Goal: Transaction & Acquisition: Purchase product/service

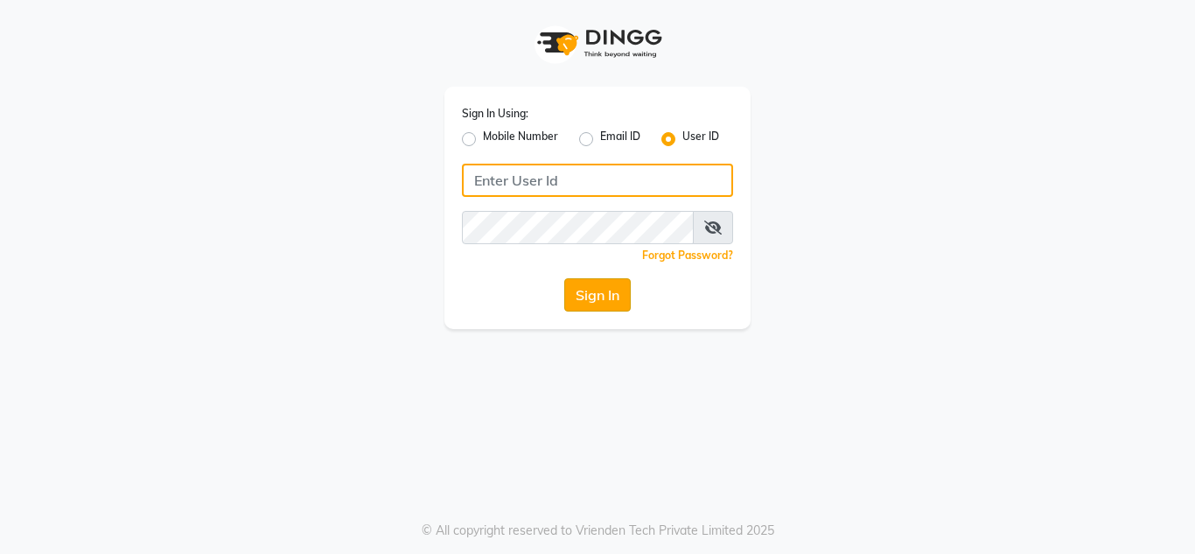
type input "sakurasalon"
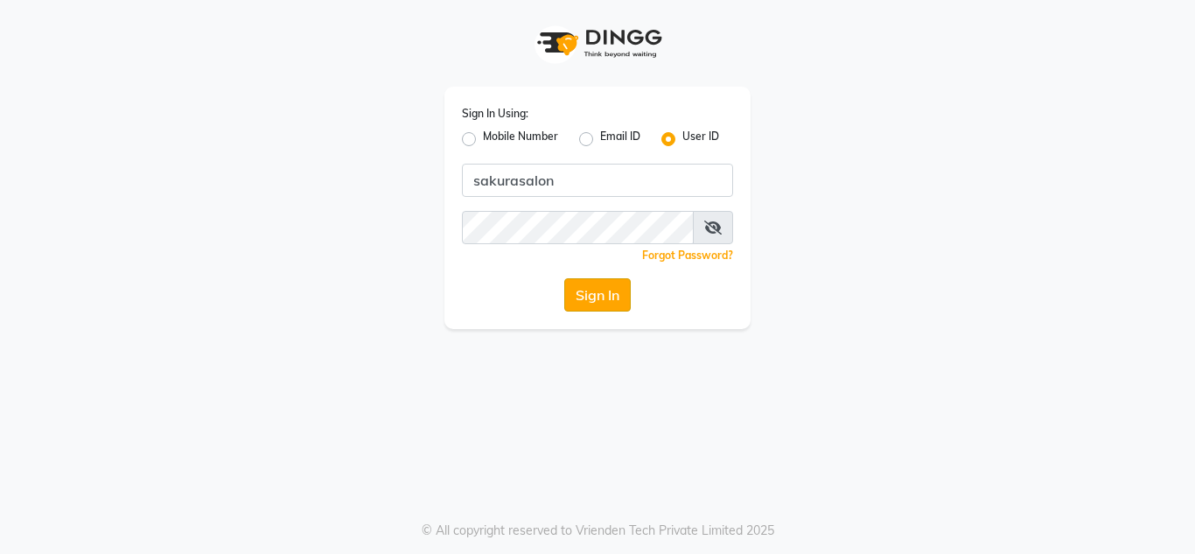
click at [598, 289] on button "Sign In" at bounding box center [597, 294] width 66 height 33
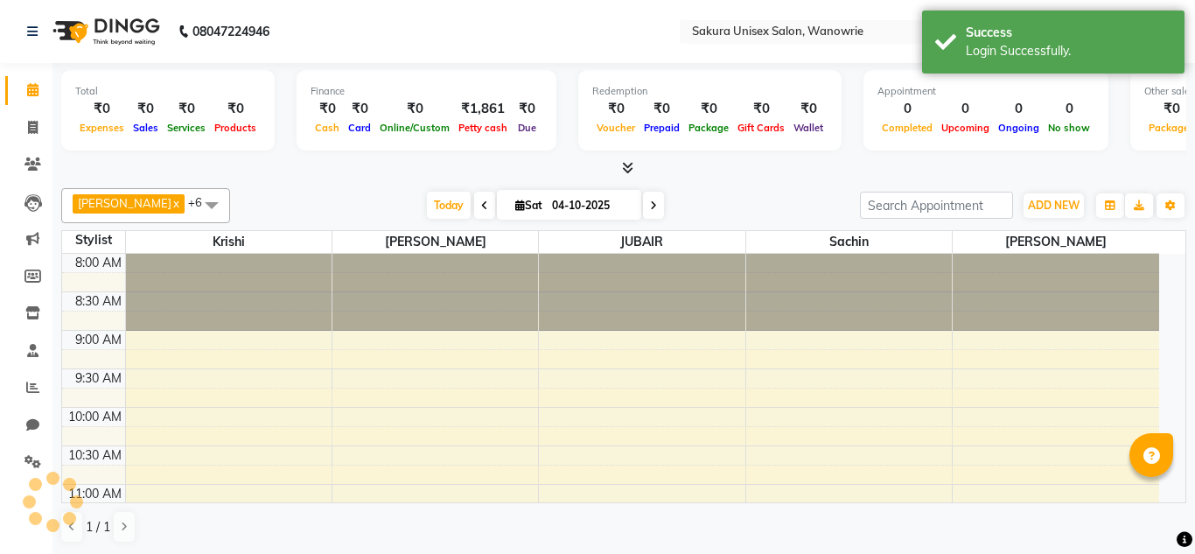
select select "en"
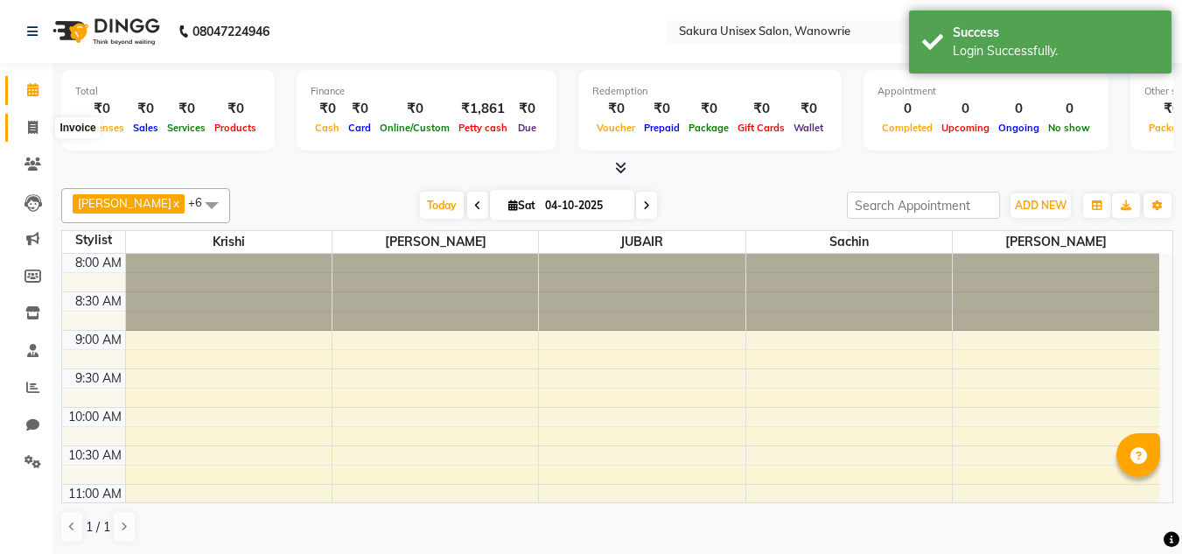
click at [28, 121] on icon at bounding box center [33, 127] width 10 height 13
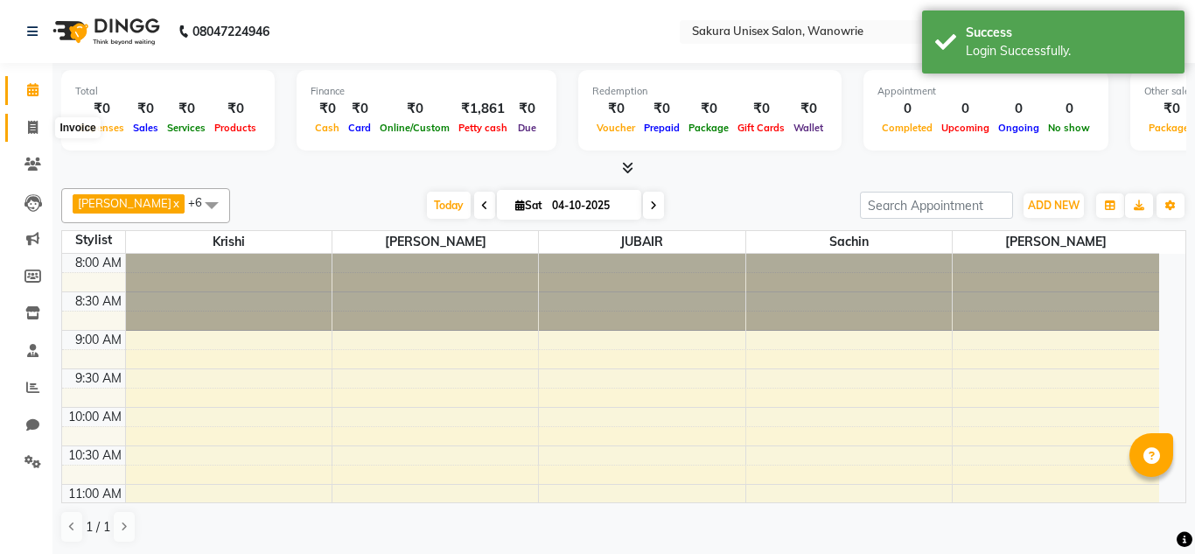
select select "service"
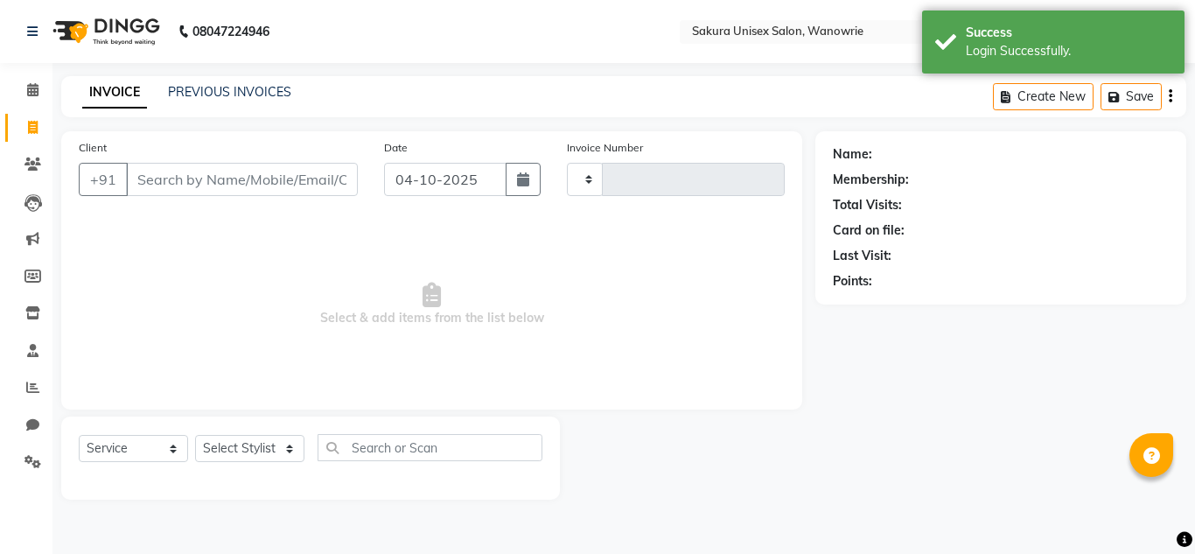
type input "0569"
select select "7662"
click at [206, 168] on input "Client" at bounding box center [242, 179] width 232 height 33
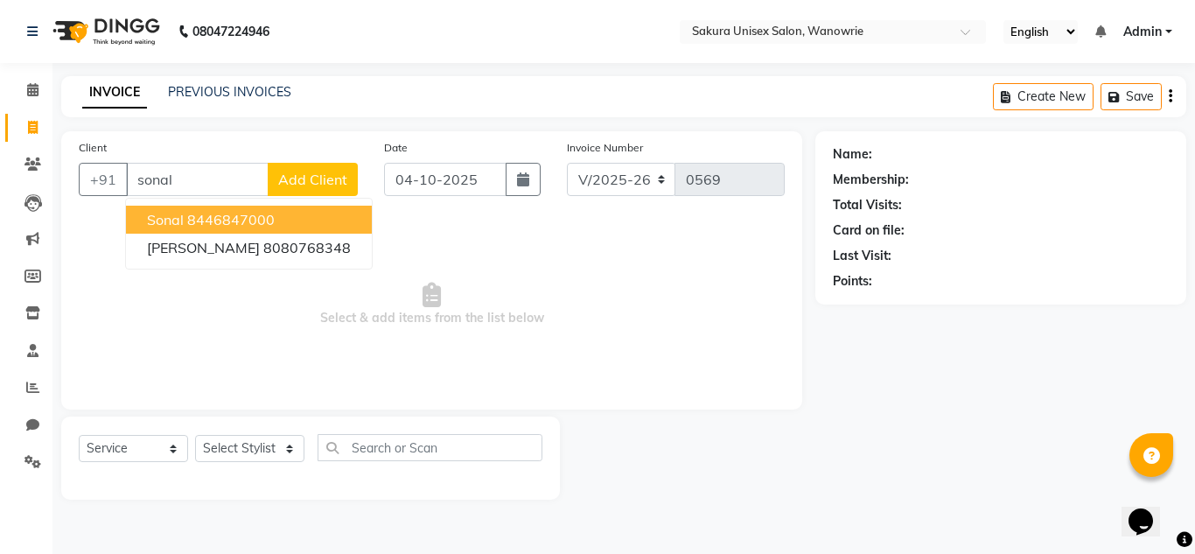
click at [259, 215] on ngb-highlight "8446847000" at bounding box center [230, 219] width 87 height 17
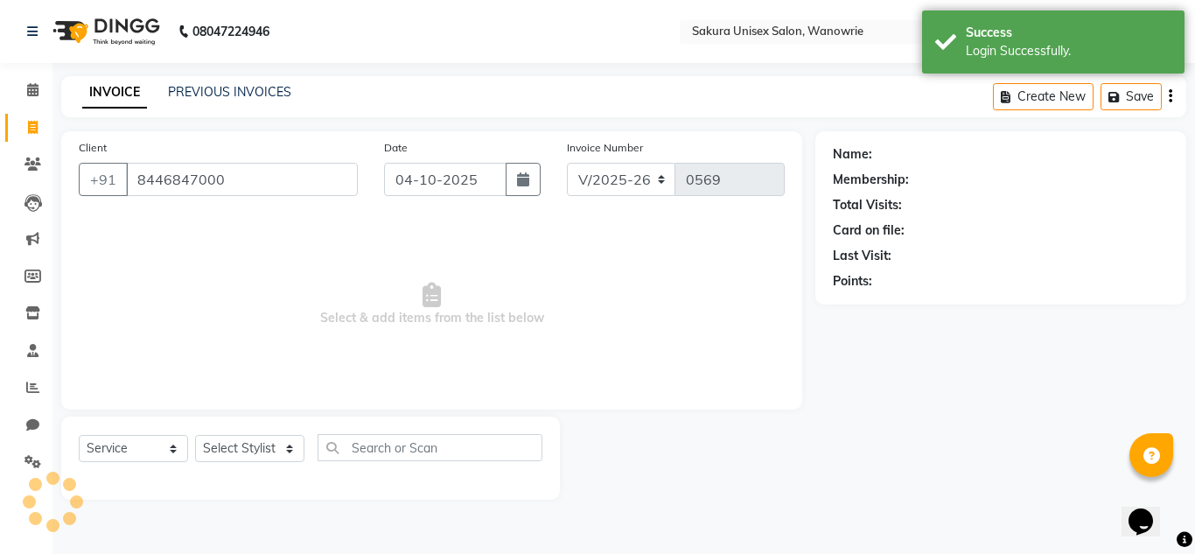
type input "8446847000"
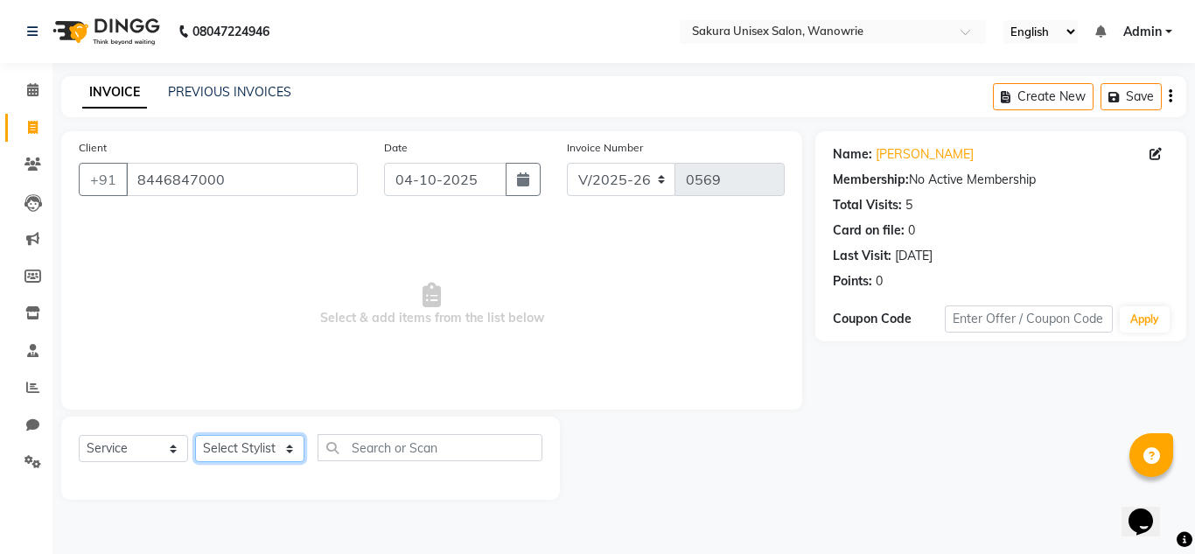
click at [279, 450] on select "Select Stylist [PERSON_NAME] [PERSON_NAME] krishi [PERSON_NAME] sachin" at bounding box center [249, 448] width 109 height 27
select select "87943"
click at [195, 435] on select "Select Stylist [PERSON_NAME] [PERSON_NAME] krishi [PERSON_NAME] sachin" at bounding box center [249, 448] width 109 height 27
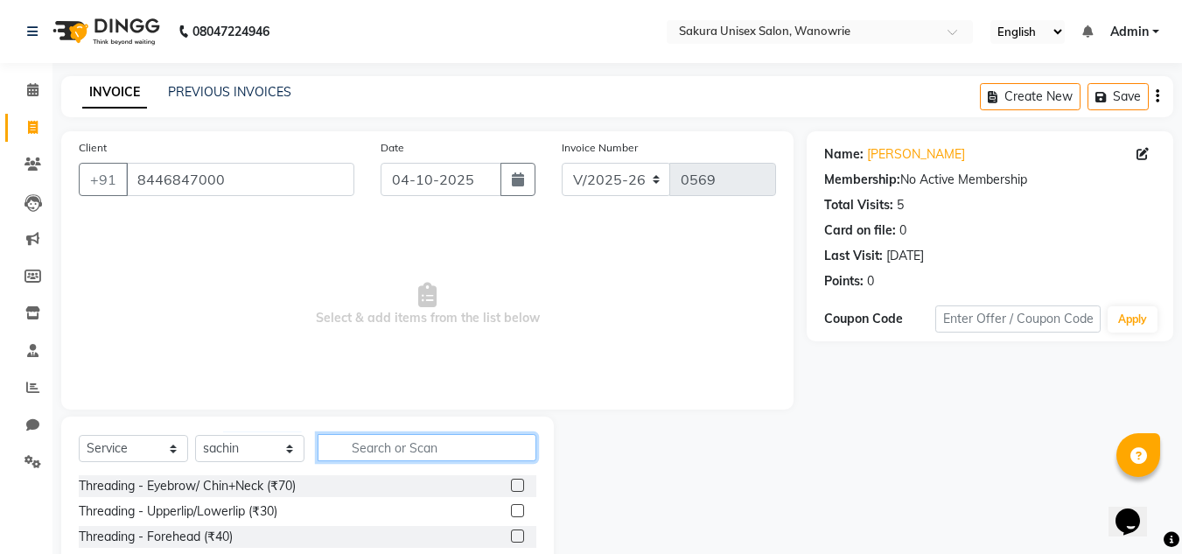
click at [359, 457] on input "text" at bounding box center [427, 447] width 219 height 27
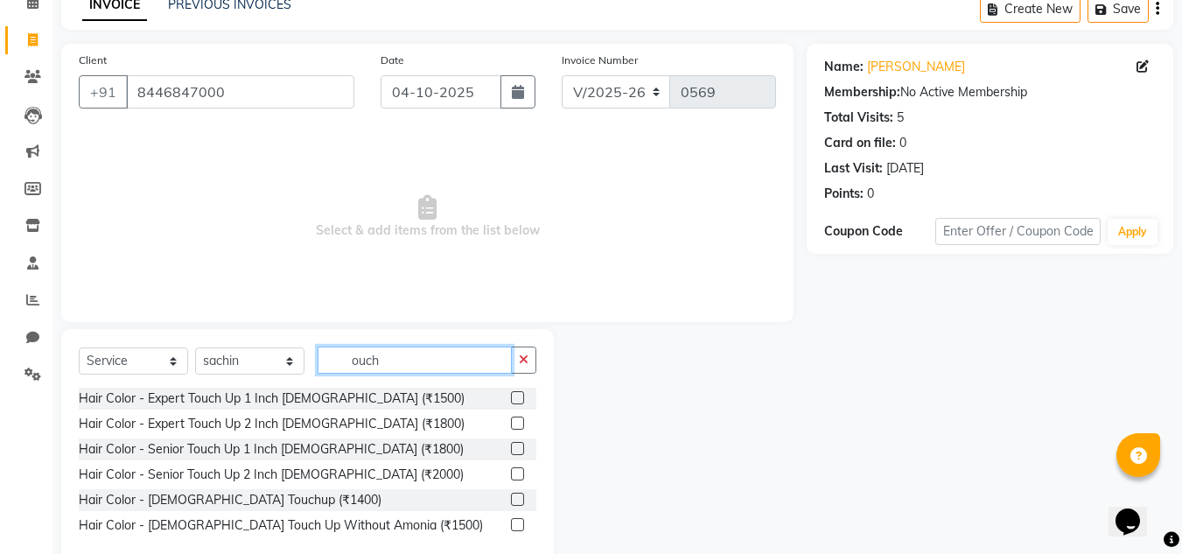
scroll to position [124, 0]
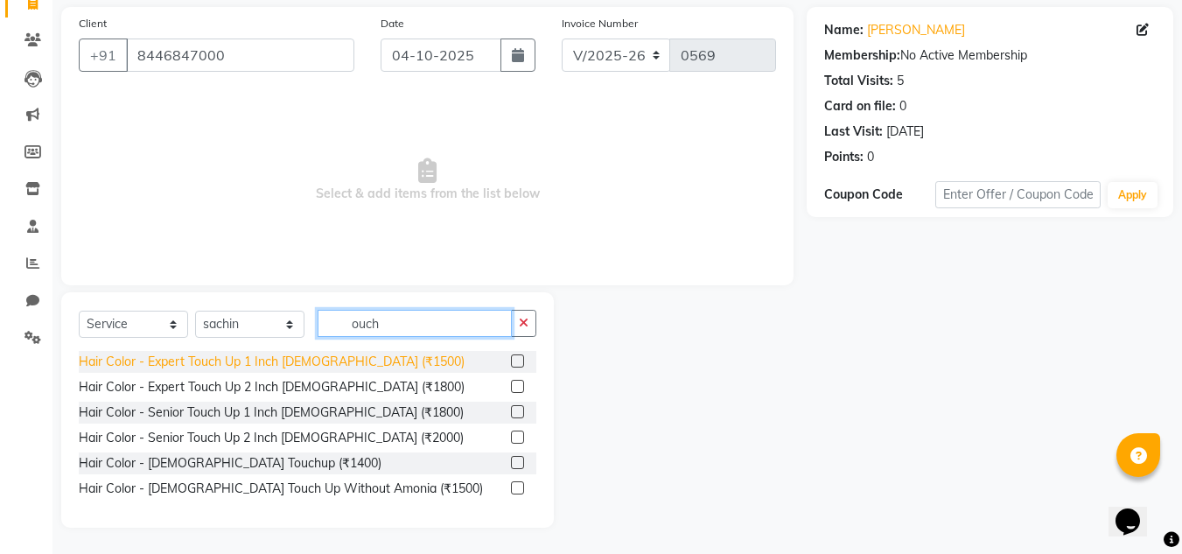
type input "ouch"
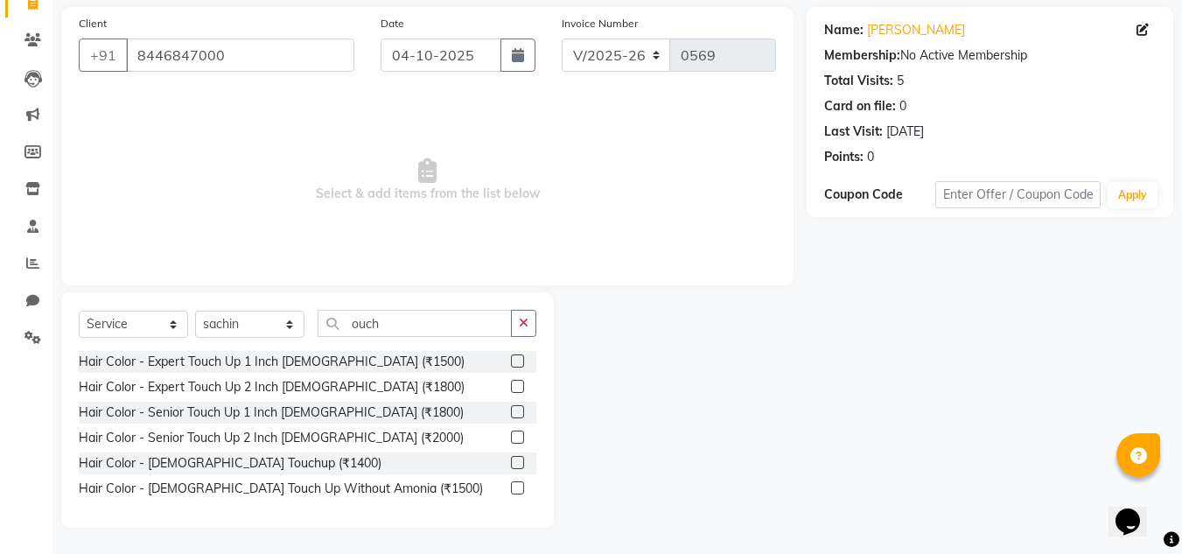
click at [514, 357] on label at bounding box center [517, 360] width 13 height 13
click at [514, 357] on input "checkbox" at bounding box center [516, 361] width 11 height 11
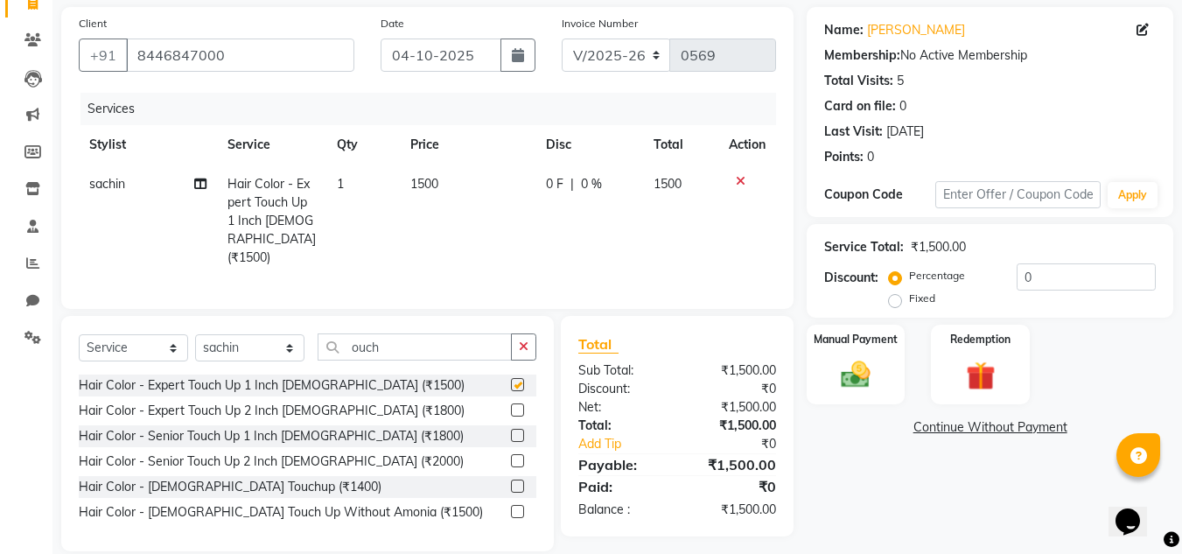
checkbox input "false"
click at [560, 184] on span "0 F" at bounding box center [554, 184] width 17 height 18
select select "87943"
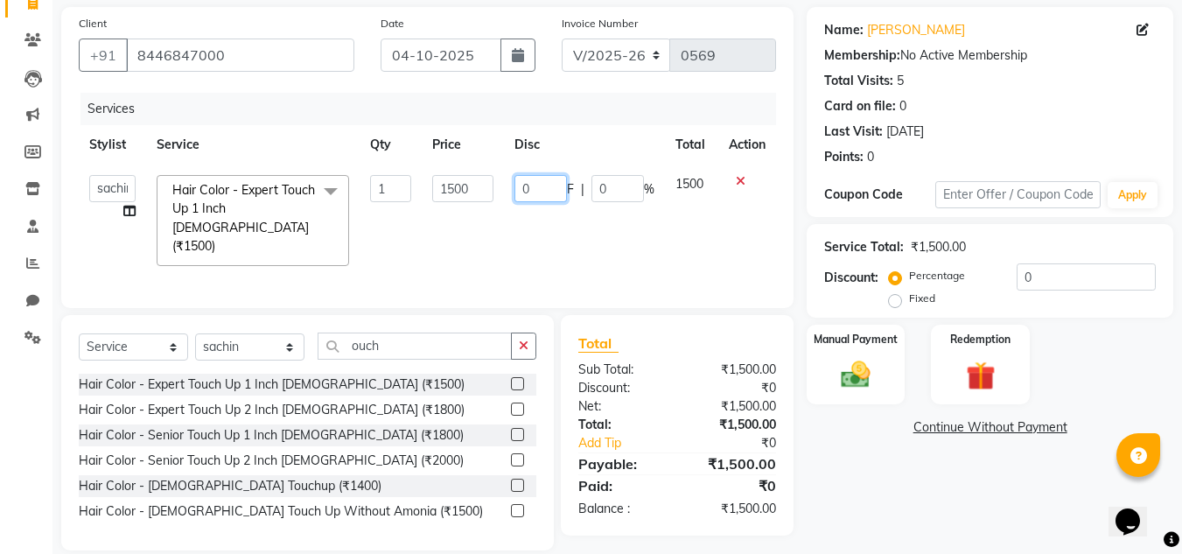
click at [535, 191] on input "0" at bounding box center [540, 188] width 52 height 27
type input "700"
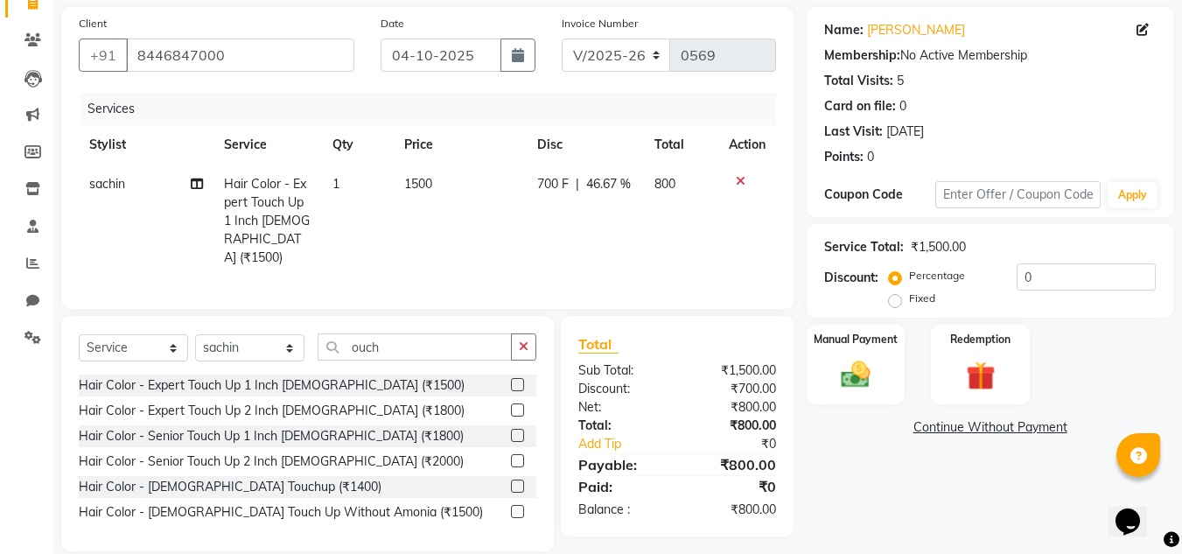
click at [569, 252] on td "700 F | 46.67 %" at bounding box center [585, 220] width 117 height 113
select select "87943"
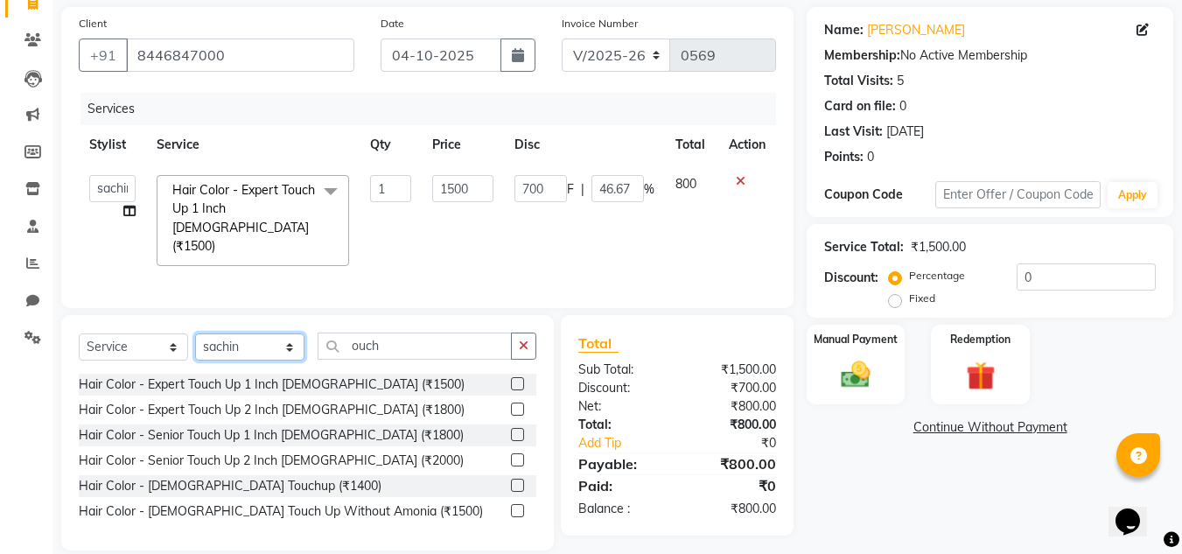
click at [293, 334] on select "Select Stylist [PERSON_NAME] [PERSON_NAME] krishi [PERSON_NAME] sachin" at bounding box center [249, 346] width 109 height 27
select select "87317"
click at [195, 333] on select "Select Stylist [PERSON_NAME] [PERSON_NAME] krishi [PERSON_NAME] sachin" at bounding box center [249, 346] width 109 height 27
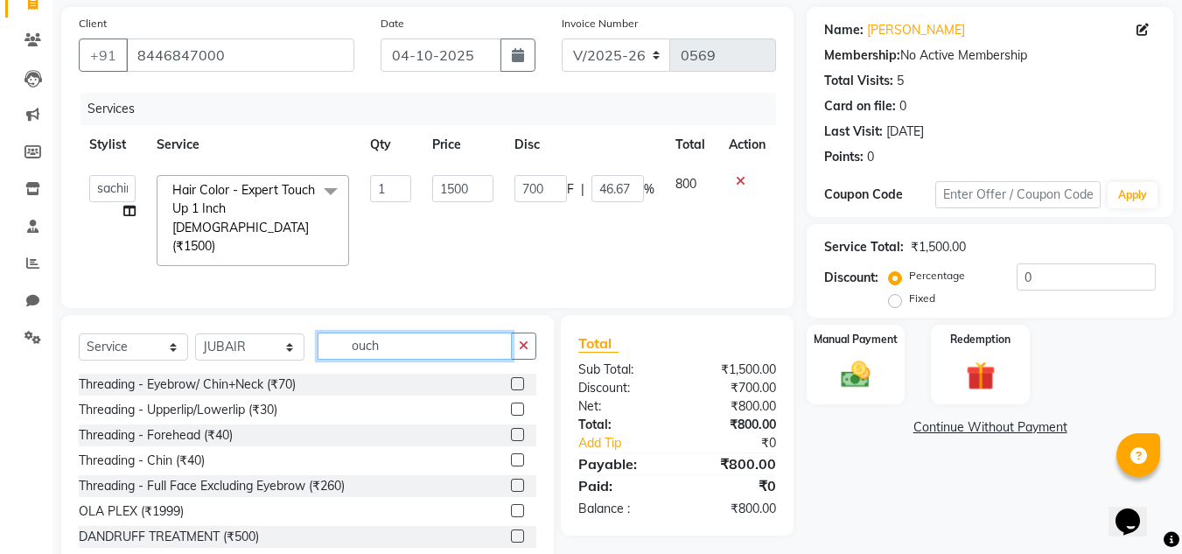
click at [441, 345] on input "ouch" at bounding box center [415, 345] width 194 height 27
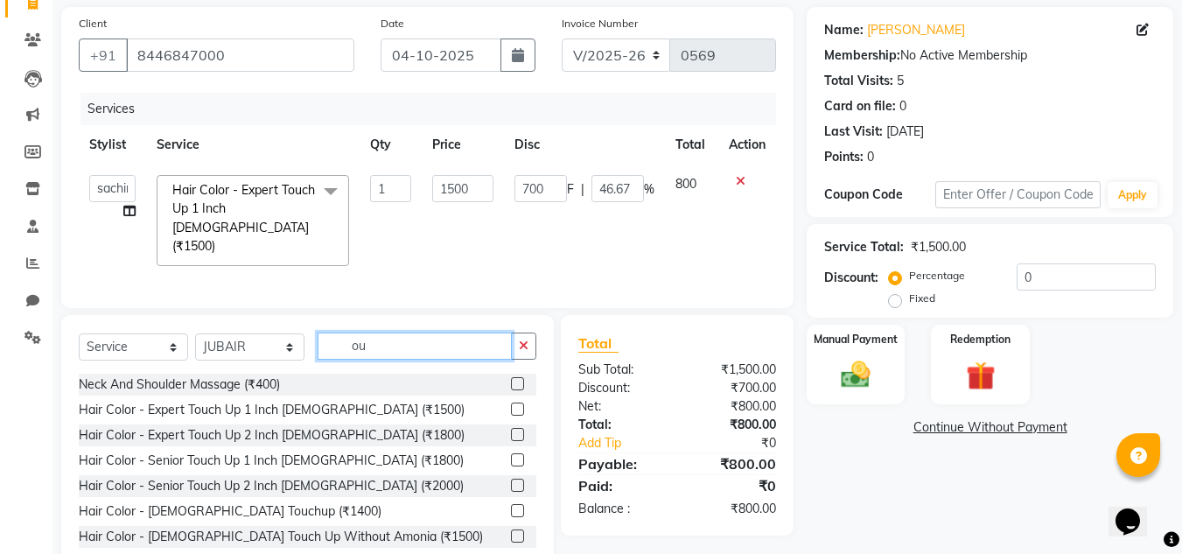
type input "o"
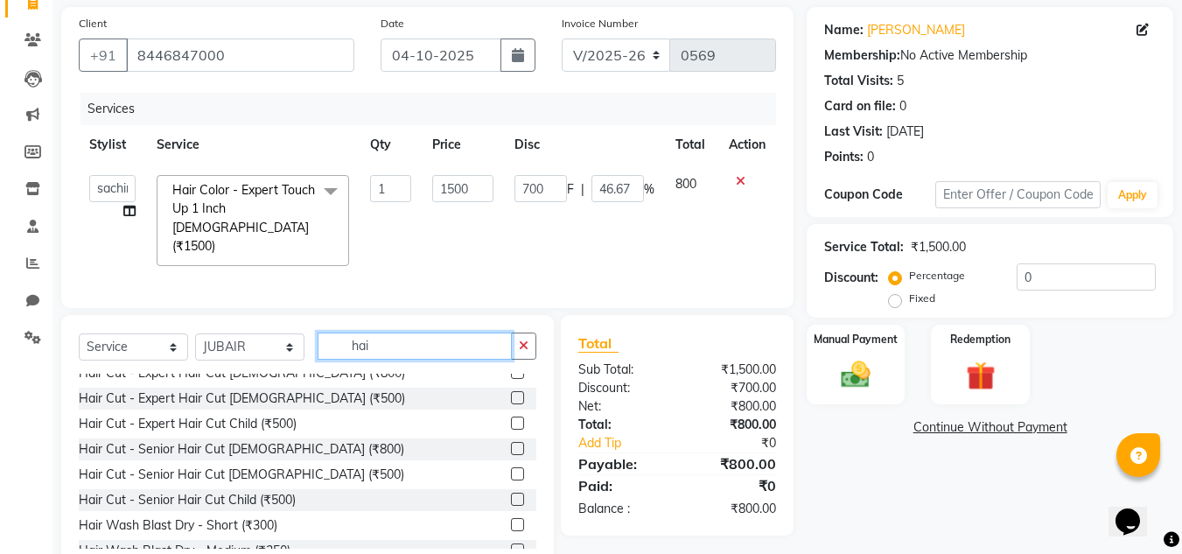
scroll to position [0, 0]
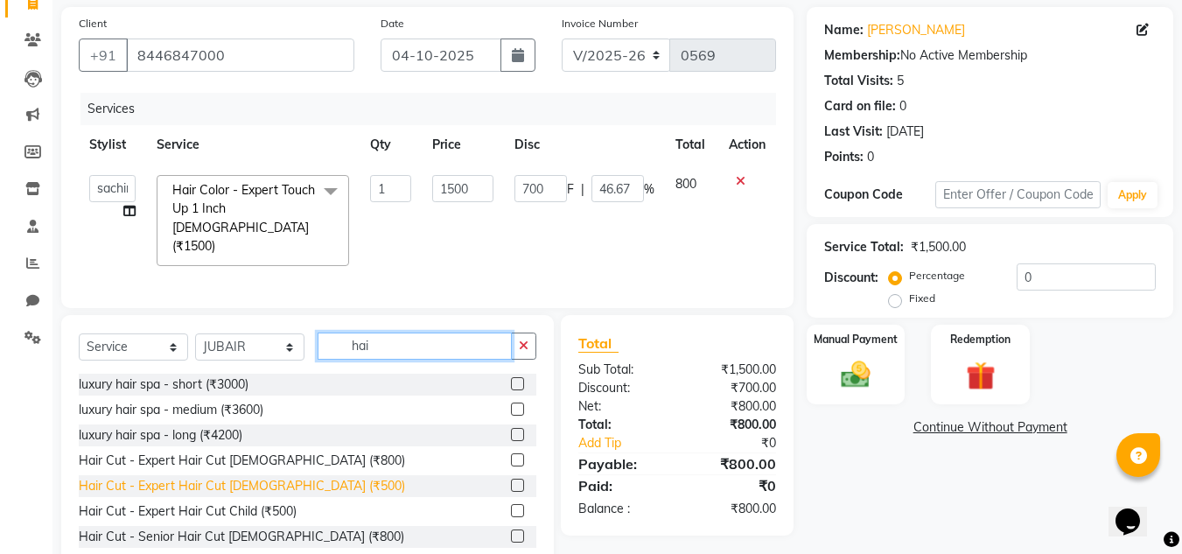
type input "hai"
click at [282, 477] on div "Hair Cut - Expert Hair Cut [DEMOGRAPHIC_DATA] (₹500)" at bounding box center [242, 486] width 326 height 18
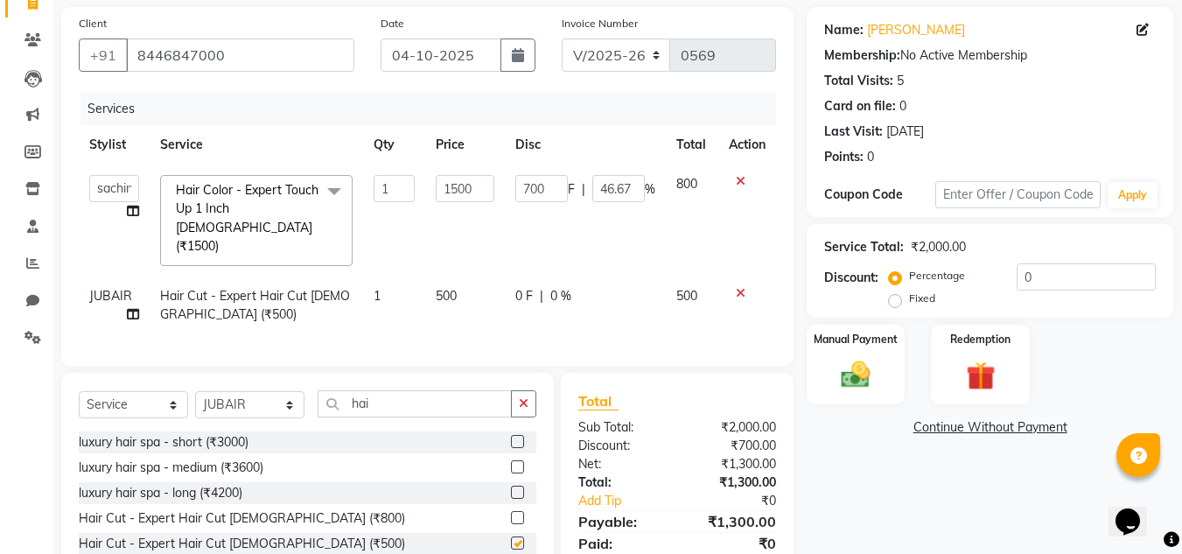
checkbox input "false"
click at [521, 287] on span "0 F" at bounding box center [523, 296] width 17 height 18
select select "87317"
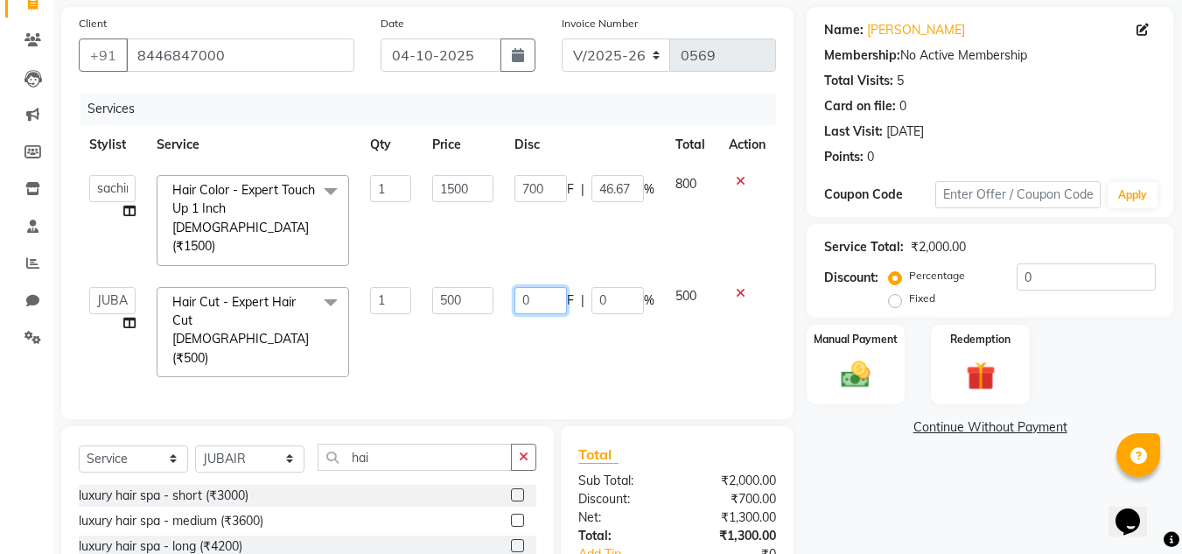
click at [529, 287] on input "0" at bounding box center [540, 300] width 52 height 27
type input "200"
click at [609, 325] on div "Services Stylist Service Qty Price Disc Total Action [PERSON_NAME] [PERSON_NAME…" at bounding box center [427, 247] width 697 height 309
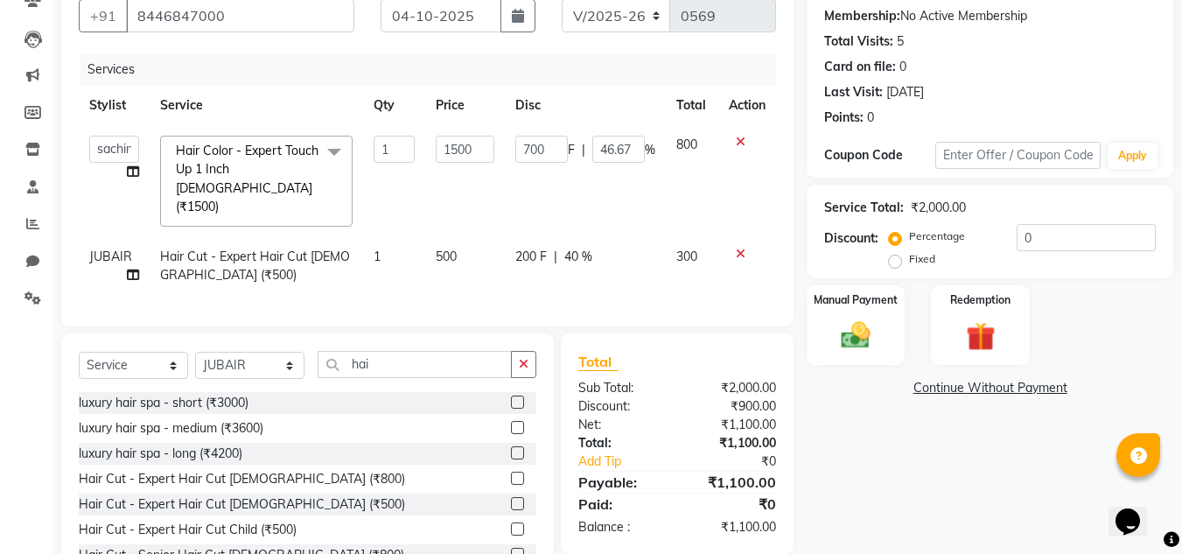
scroll to position [221, 0]
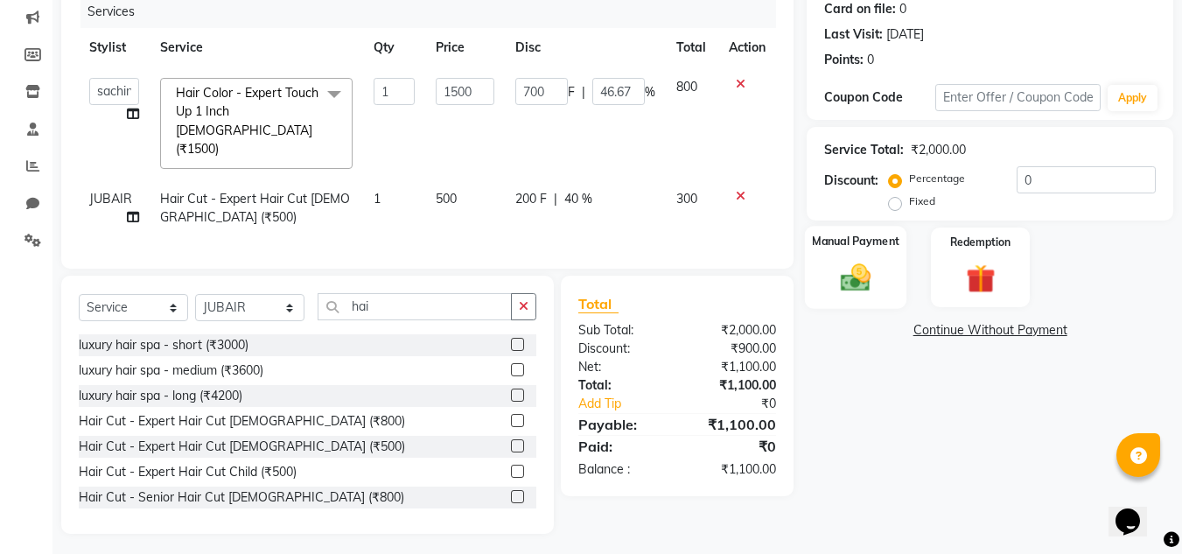
click at [841, 285] on img at bounding box center [855, 277] width 49 height 35
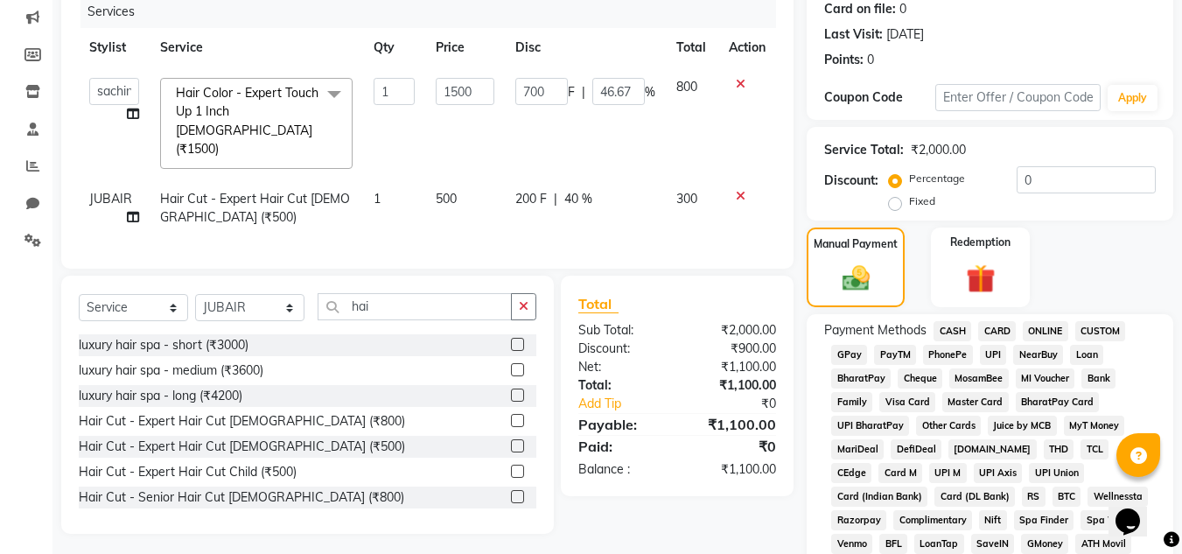
click at [993, 328] on span "CARD" at bounding box center [997, 331] width 38 height 20
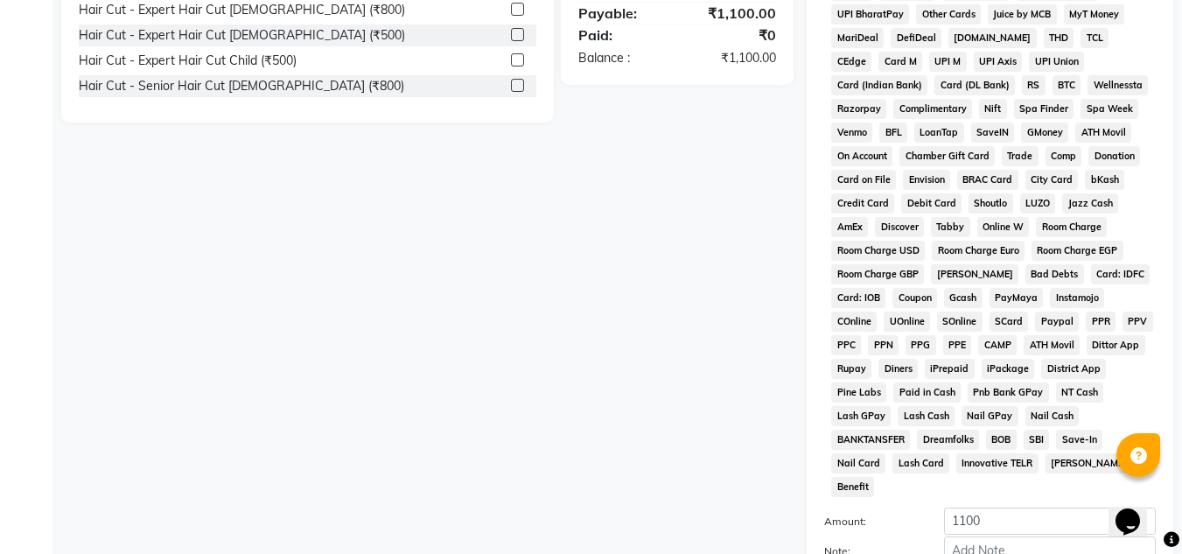
scroll to position [746, 0]
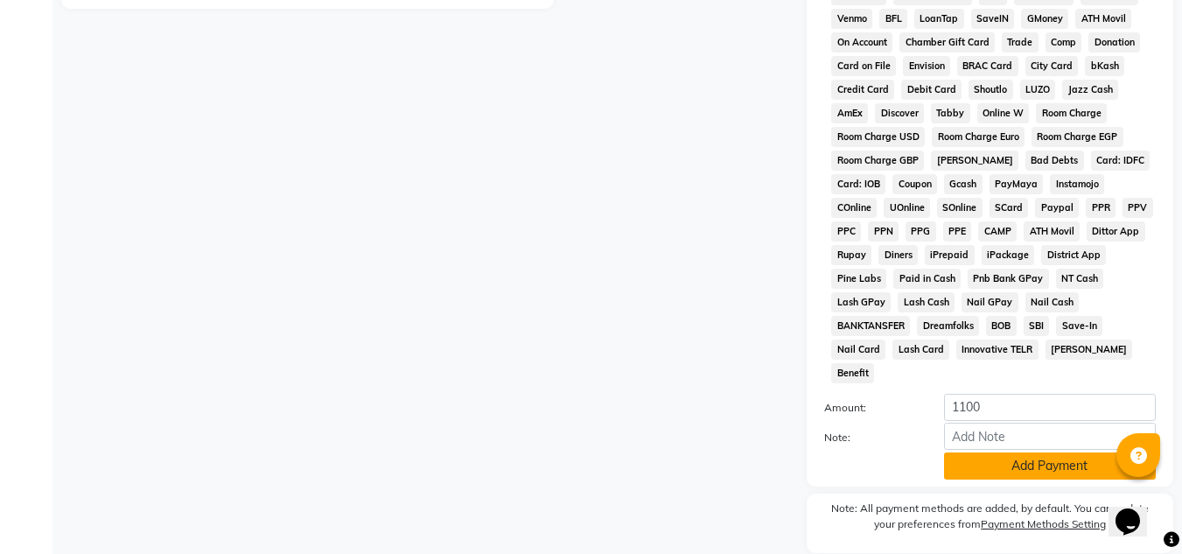
click at [1072, 452] on button "Add Payment" at bounding box center [1050, 465] width 212 height 27
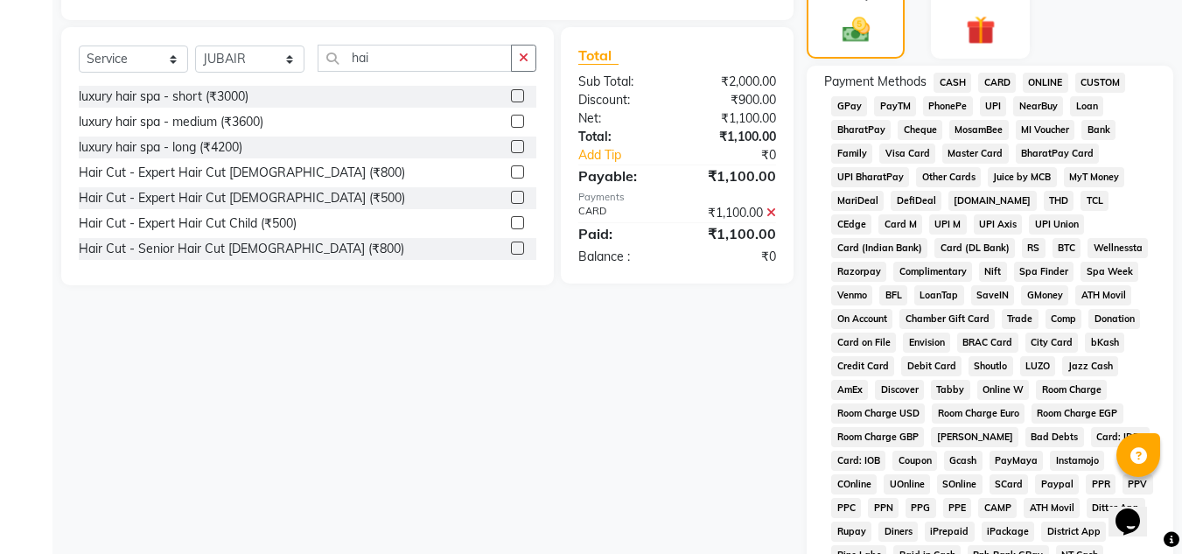
scroll to position [790, 0]
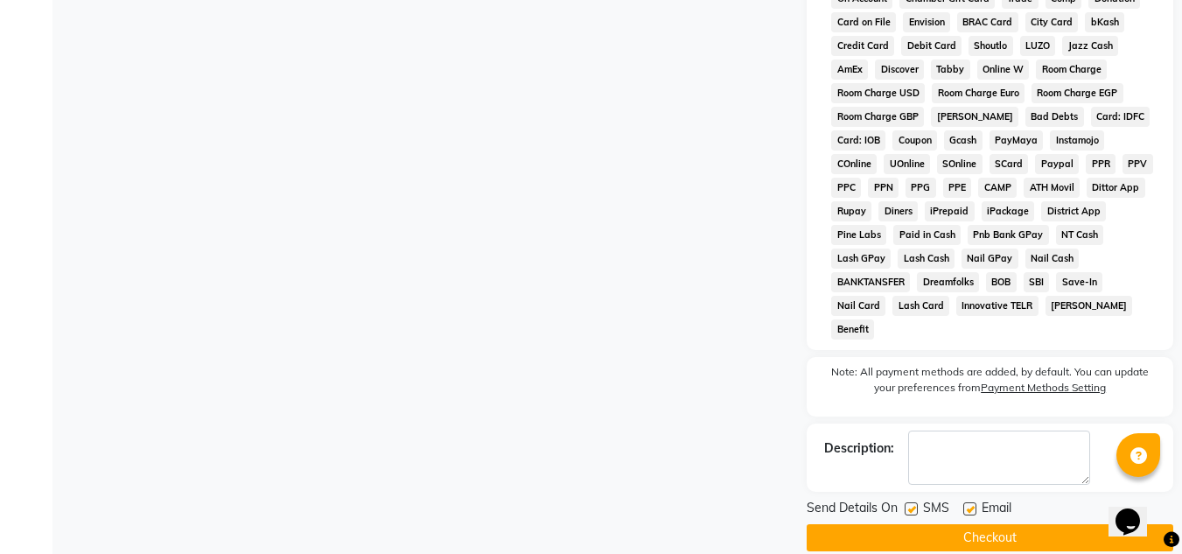
click at [1058, 524] on button "Checkout" at bounding box center [990, 537] width 367 height 27
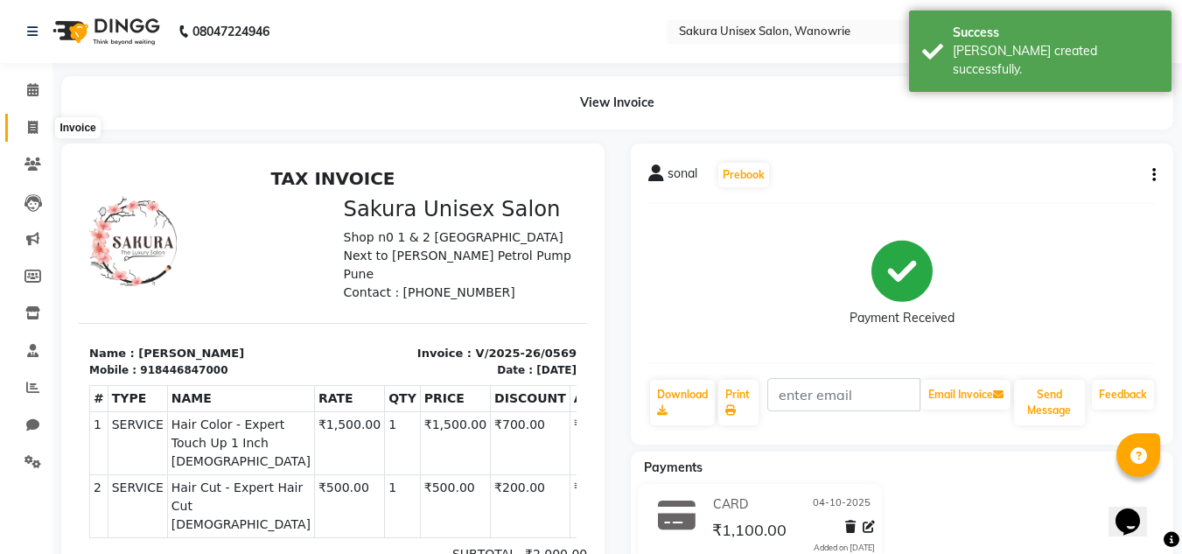
click at [25, 122] on span at bounding box center [32, 128] width 31 height 20
select select "service"
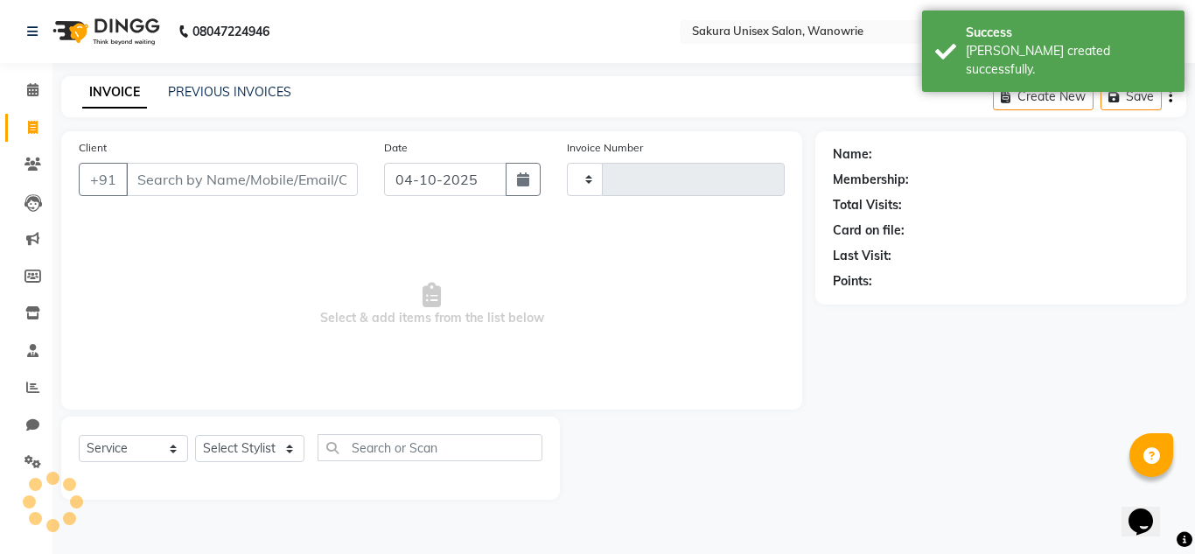
type input "0570"
select select "7662"
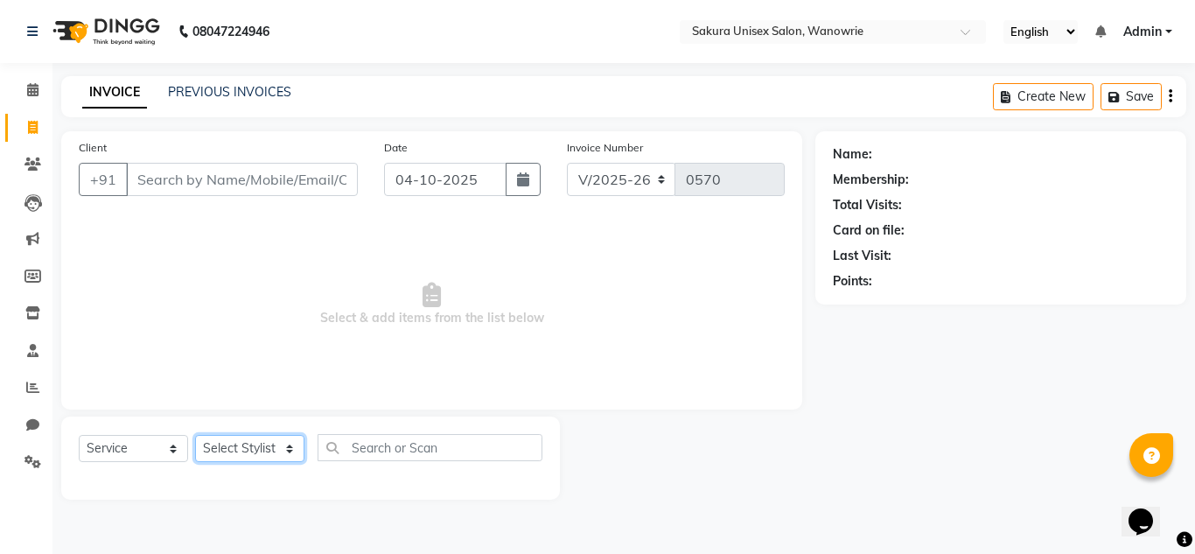
click at [290, 452] on select "Select Stylist [PERSON_NAME] [PERSON_NAME] krishi [PERSON_NAME] sachin" at bounding box center [249, 448] width 109 height 27
click at [506, 389] on span "Select & add items from the list below" at bounding box center [432, 304] width 706 height 175
click at [208, 86] on link "PREVIOUS INVOICES" at bounding box center [229, 92] width 123 height 16
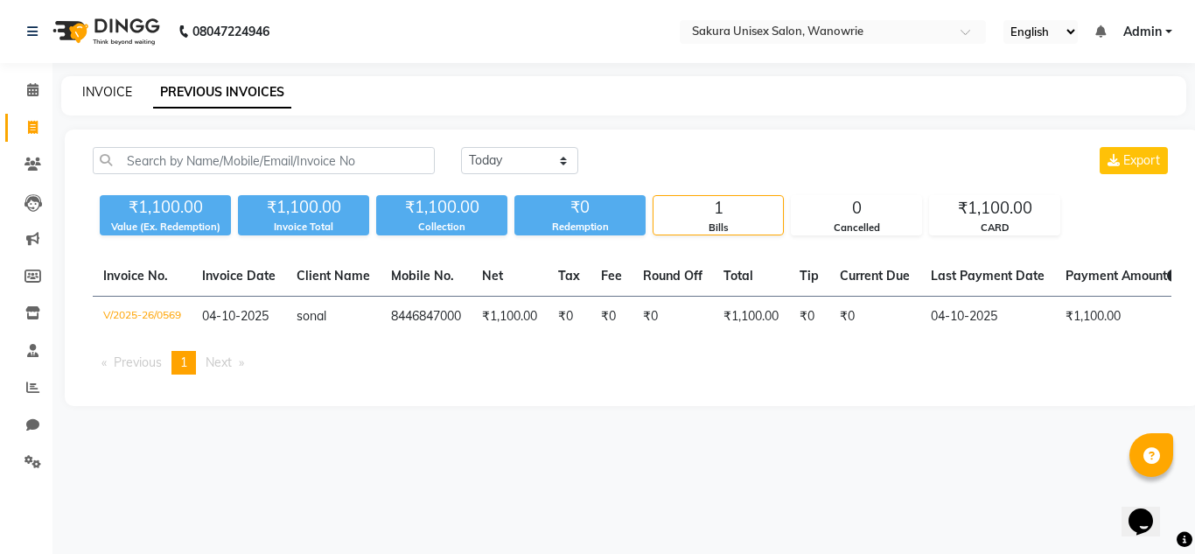
click at [114, 94] on link "INVOICE" at bounding box center [107, 92] width 50 height 16
select select "7662"
select select "service"
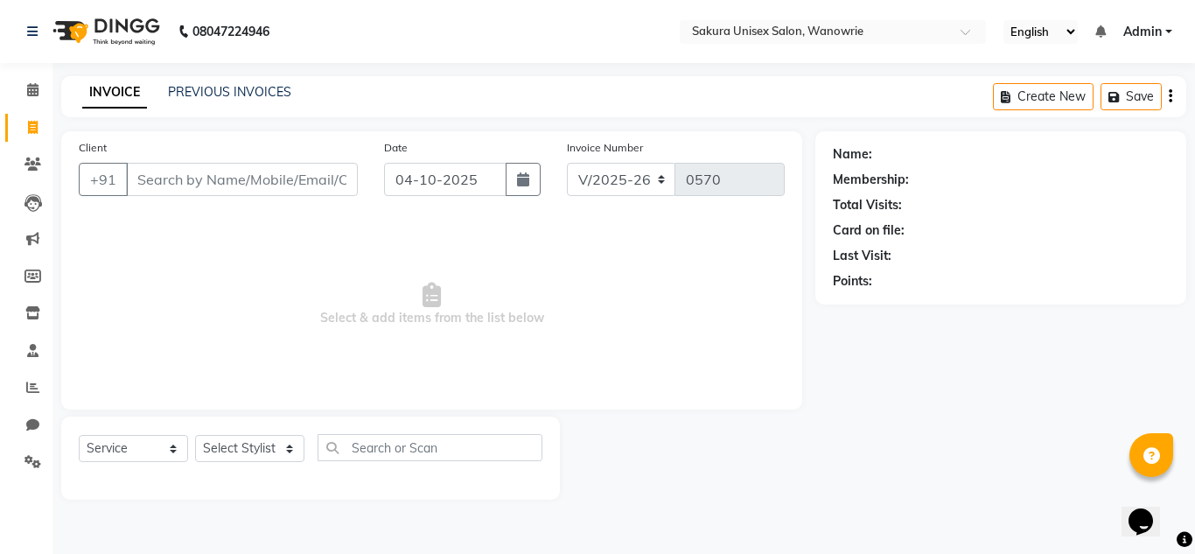
click at [335, 183] on input "Client" at bounding box center [242, 179] width 232 height 33
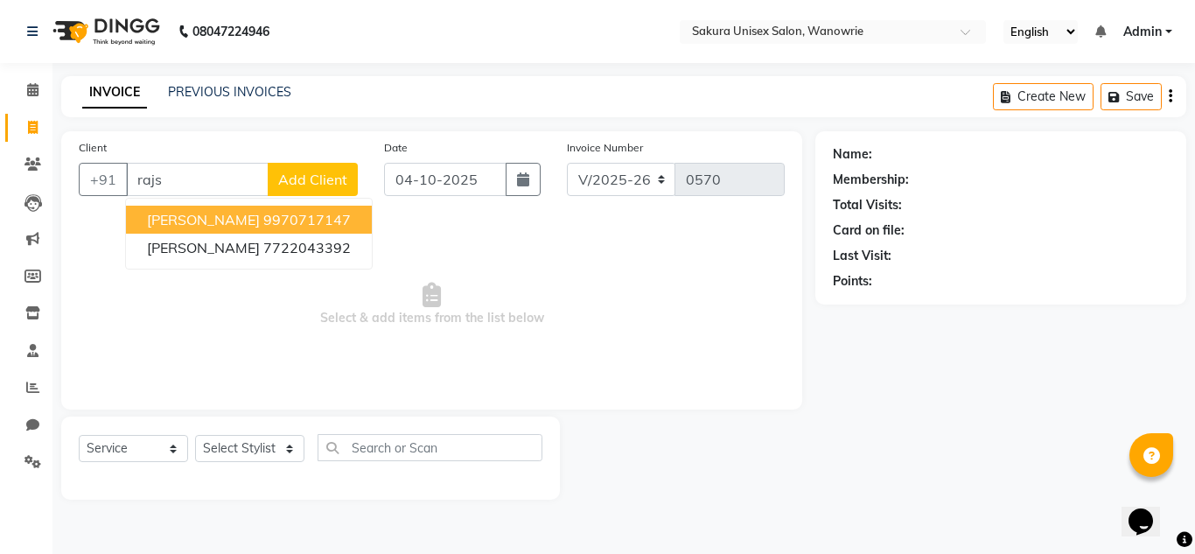
click at [327, 215] on button "[PERSON_NAME] 9970717147" at bounding box center [249, 220] width 246 height 28
type input "9970717147"
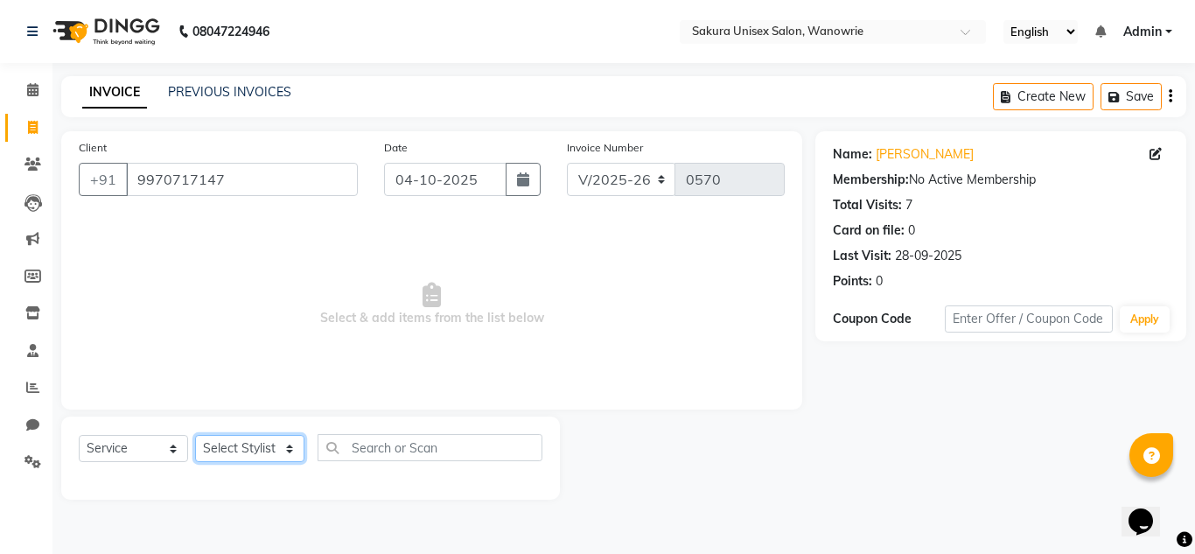
click at [285, 442] on select "Select Stylist [PERSON_NAME] [PERSON_NAME] krishi [PERSON_NAME] sachin" at bounding box center [249, 448] width 109 height 27
select select "75574"
click at [195, 435] on select "Select Stylist [PERSON_NAME] [PERSON_NAME] krishi [PERSON_NAME] sachin" at bounding box center [249, 448] width 109 height 27
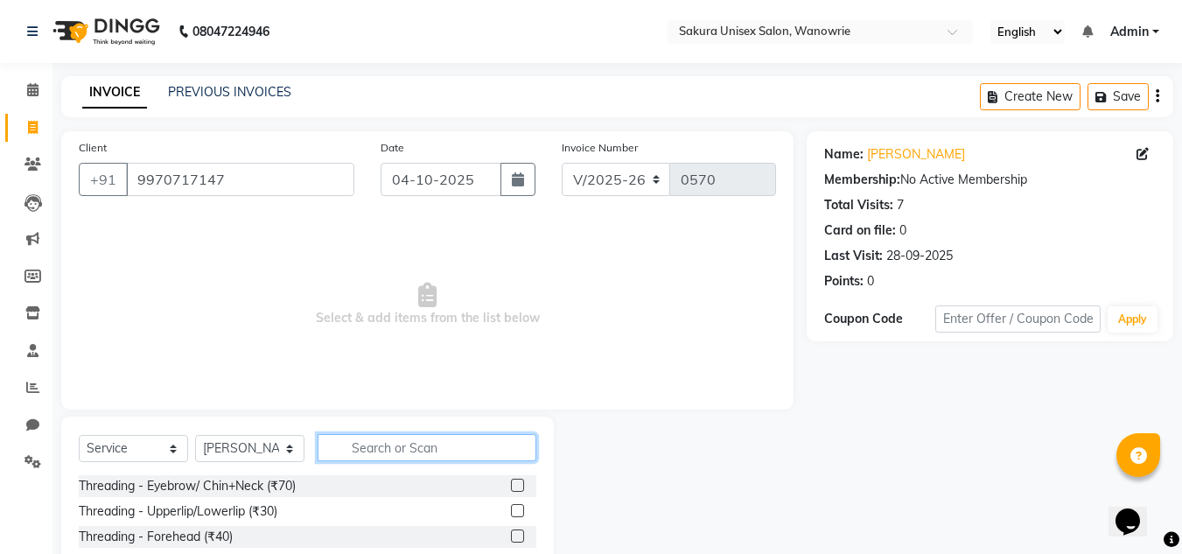
click at [414, 454] on input "text" at bounding box center [427, 447] width 219 height 27
type input "hair cut"
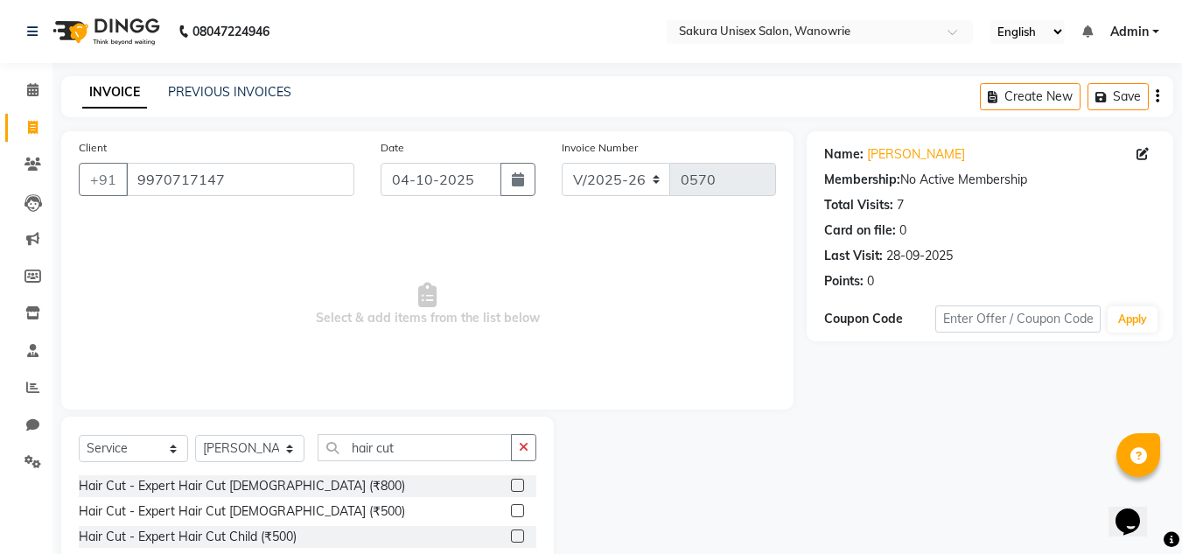
click at [513, 485] on label at bounding box center [517, 484] width 13 height 13
click at [513, 485] on input "checkbox" at bounding box center [516, 485] width 11 height 11
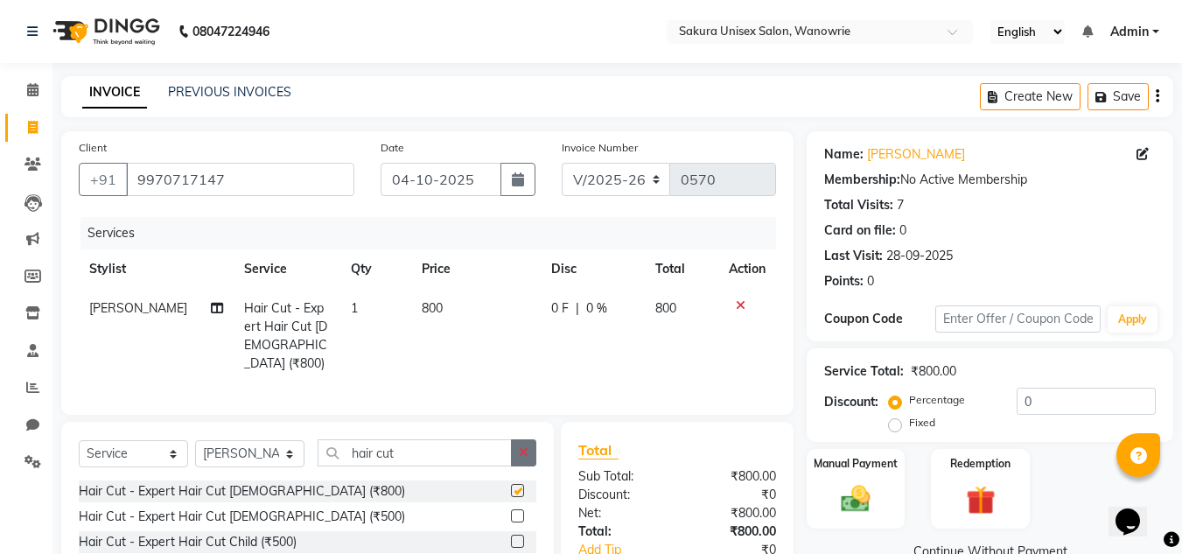
checkbox input "false"
click at [514, 456] on button "button" at bounding box center [523, 452] width 25 height 27
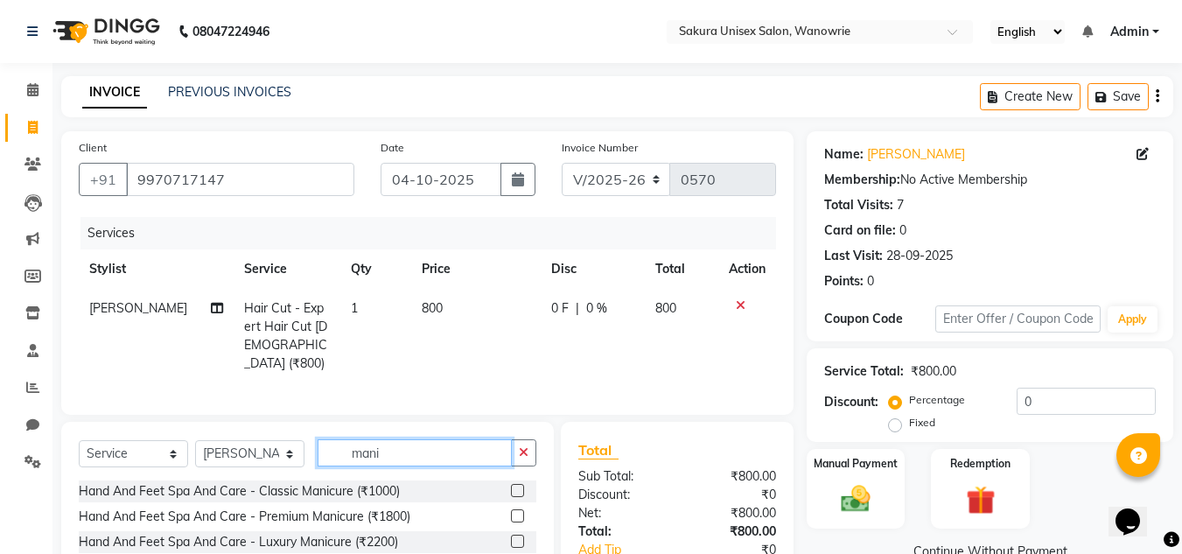
type input "mani"
click at [518, 487] on label at bounding box center [517, 490] width 13 height 13
click at [518, 487] on input "checkbox" at bounding box center [516, 490] width 11 height 11
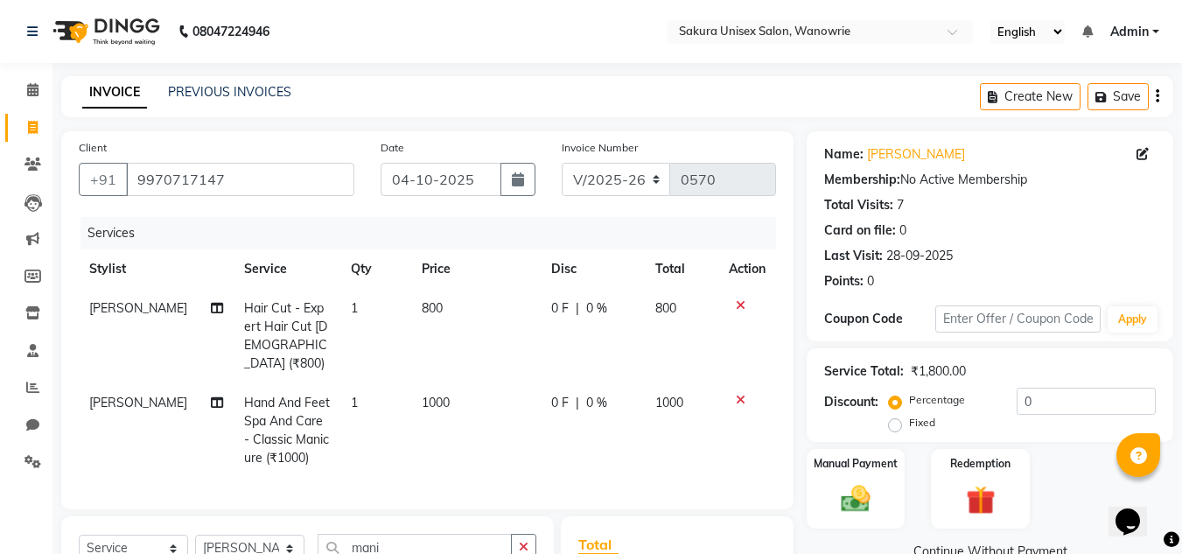
checkbox input "false"
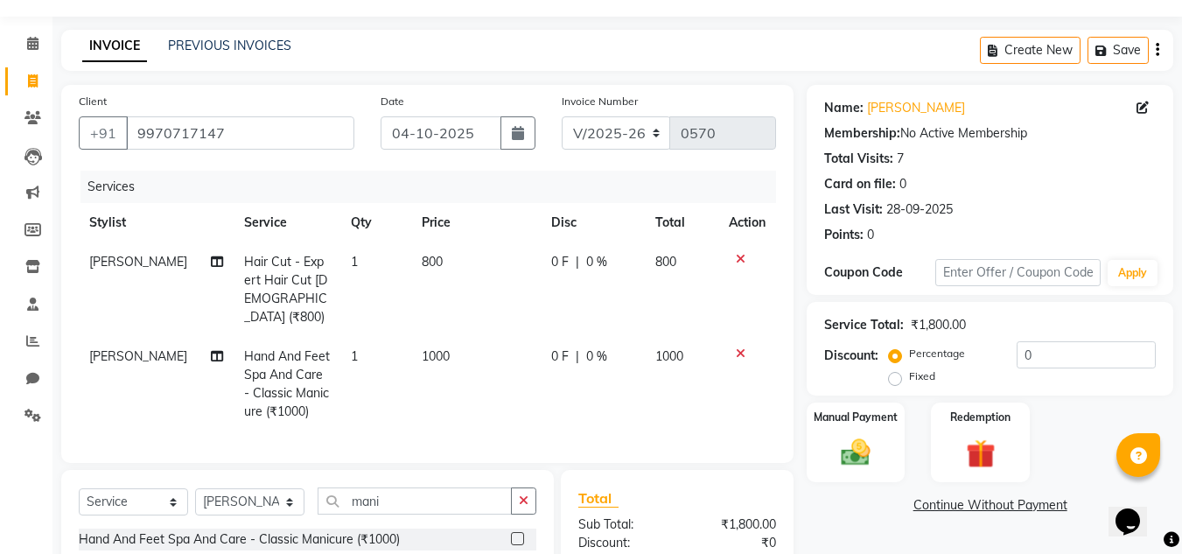
scroll to position [87, 0]
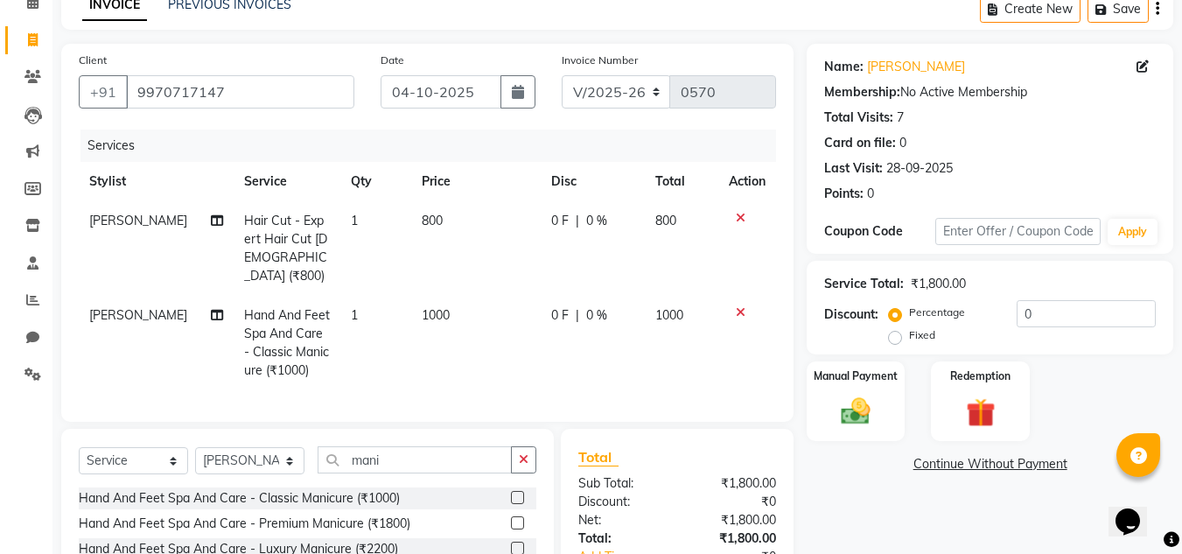
click at [909, 336] on label "Fixed" at bounding box center [922, 335] width 26 height 16
click at [898, 336] on input "Fixed" at bounding box center [898, 335] width 12 height 12
radio input "true"
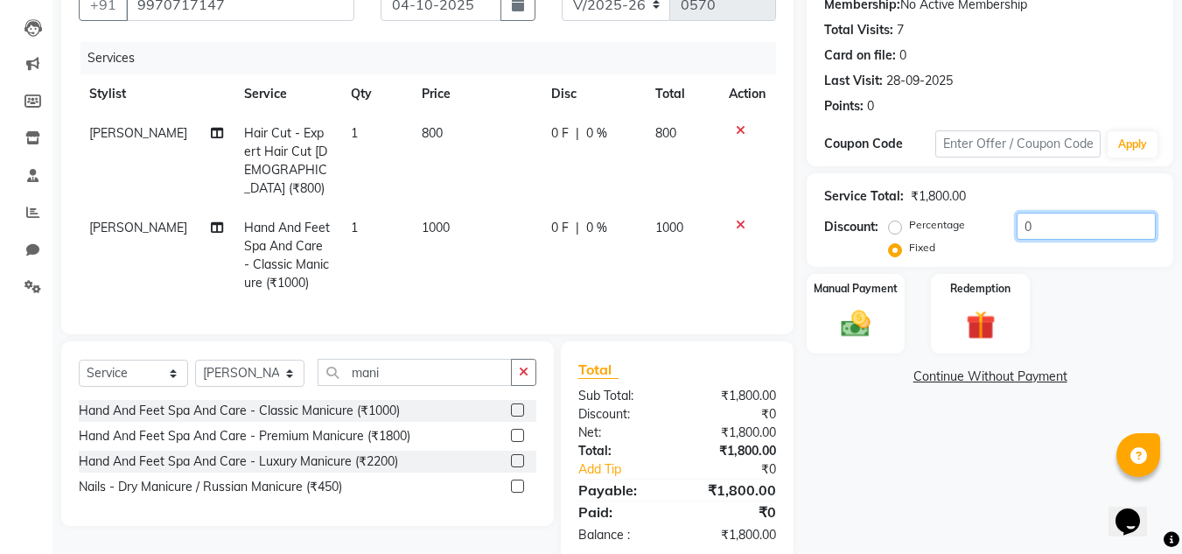
click at [1082, 230] on input "0" at bounding box center [1085, 226] width 139 height 27
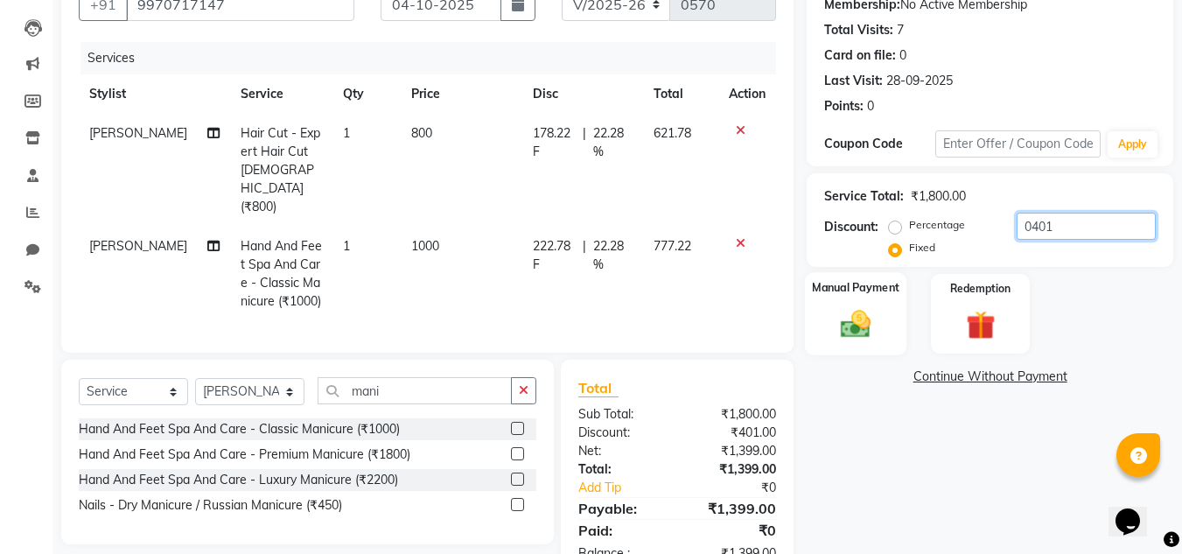
type input "0401"
click at [882, 296] on label "Manual Payment" at bounding box center [855, 287] width 87 height 17
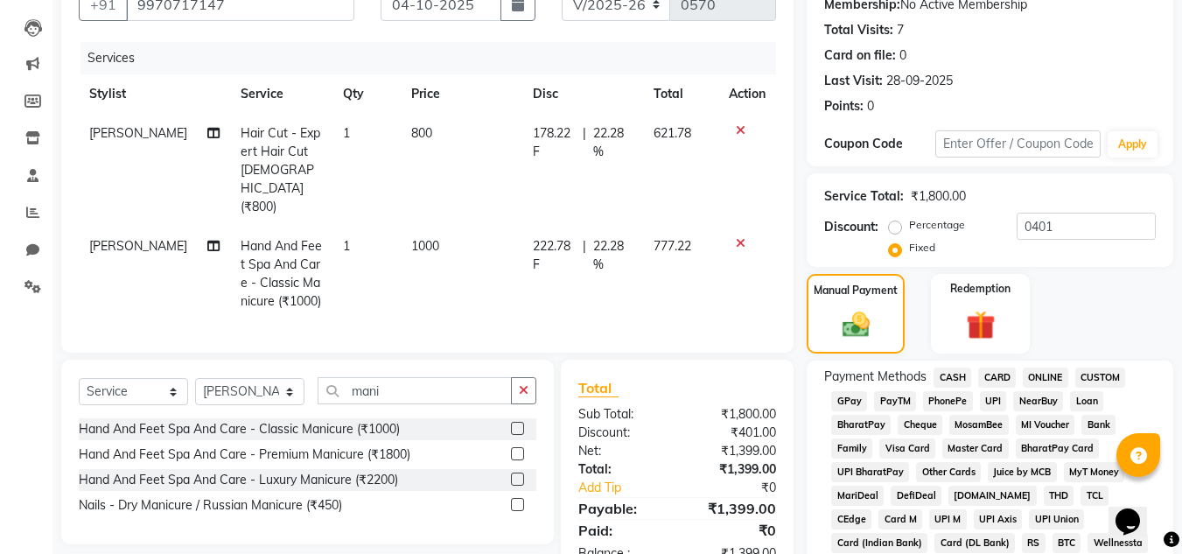
click at [1030, 378] on span "ONLINE" at bounding box center [1045, 377] width 45 height 20
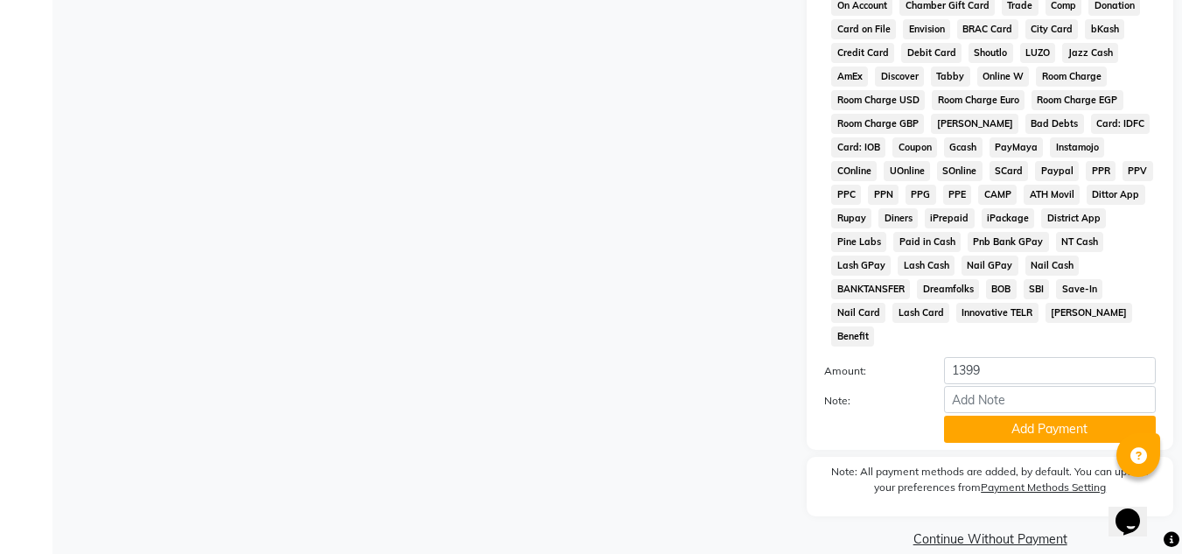
scroll to position [784, 0]
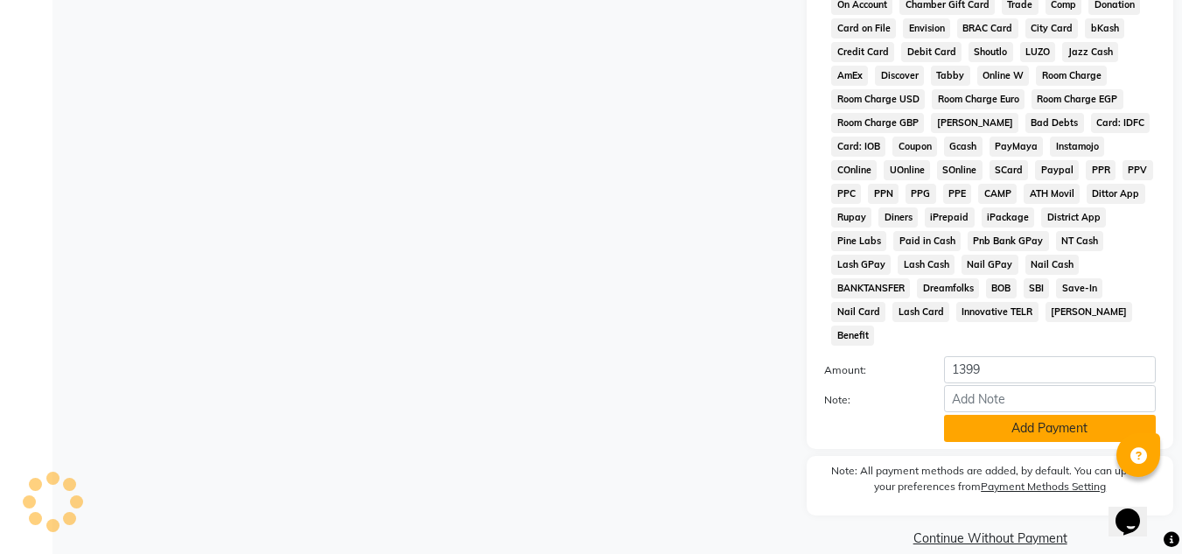
click at [1011, 415] on button "Add Payment" at bounding box center [1050, 428] width 212 height 27
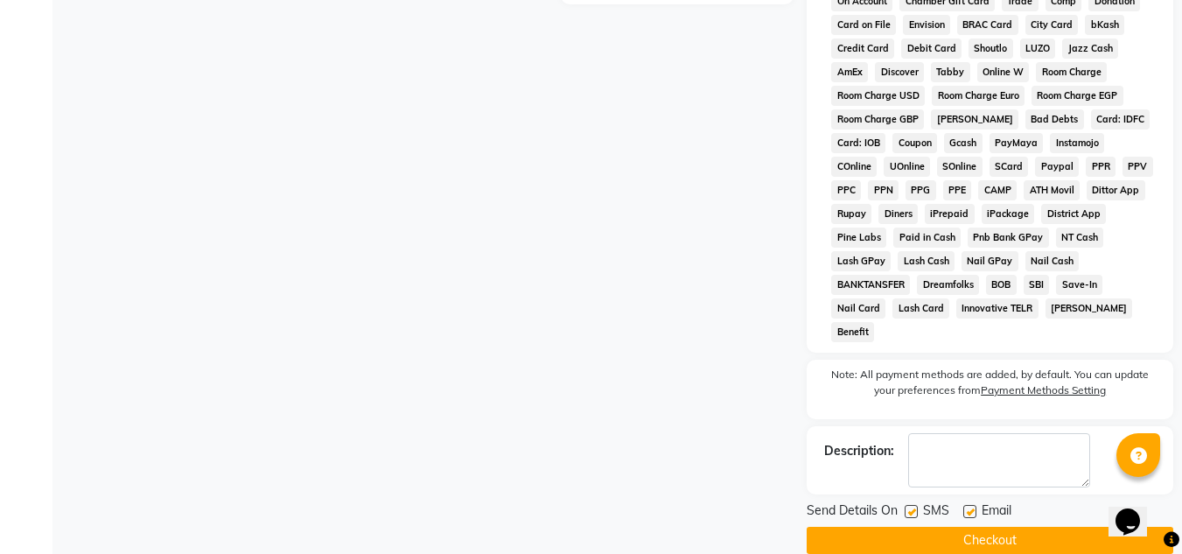
scroll to position [790, 0]
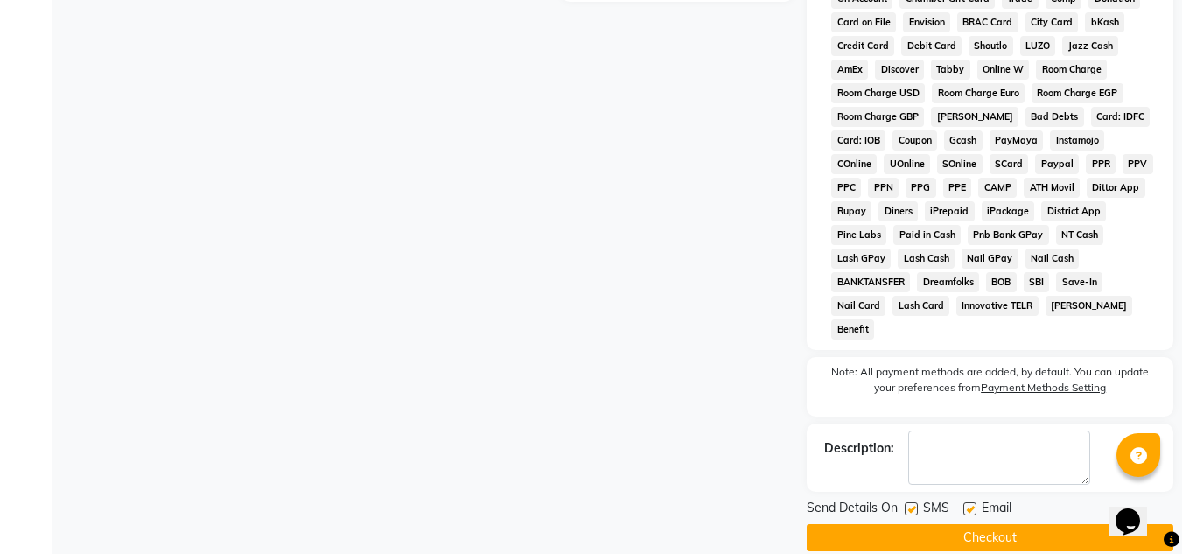
click at [998, 524] on button "Checkout" at bounding box center [990, 537] width 367 height 27
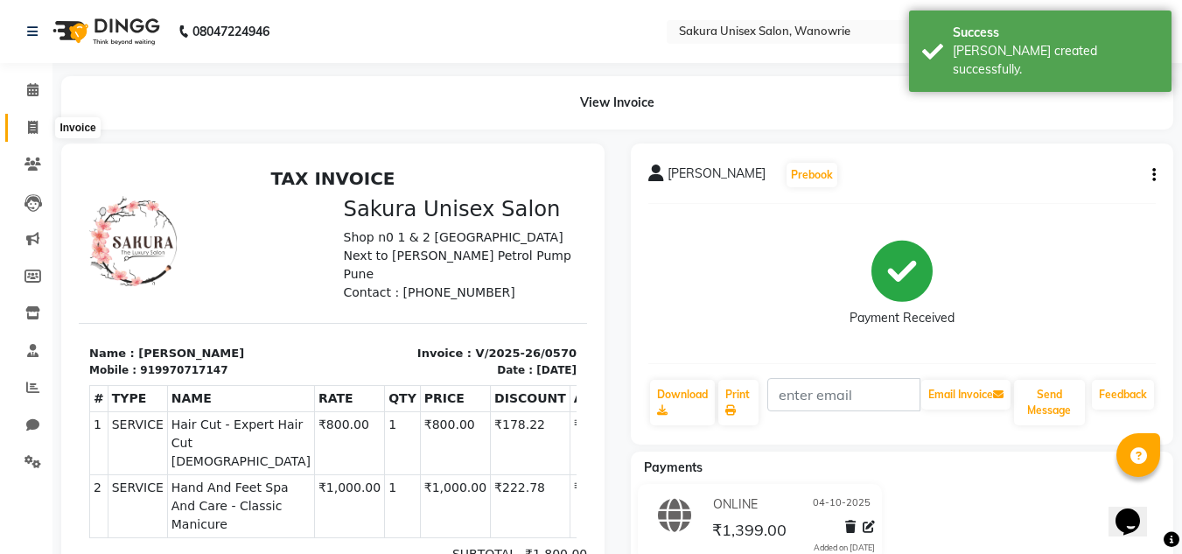
click at [42, 121] on span at bounding box center [32, 128] width 31 height 20
select select "service"
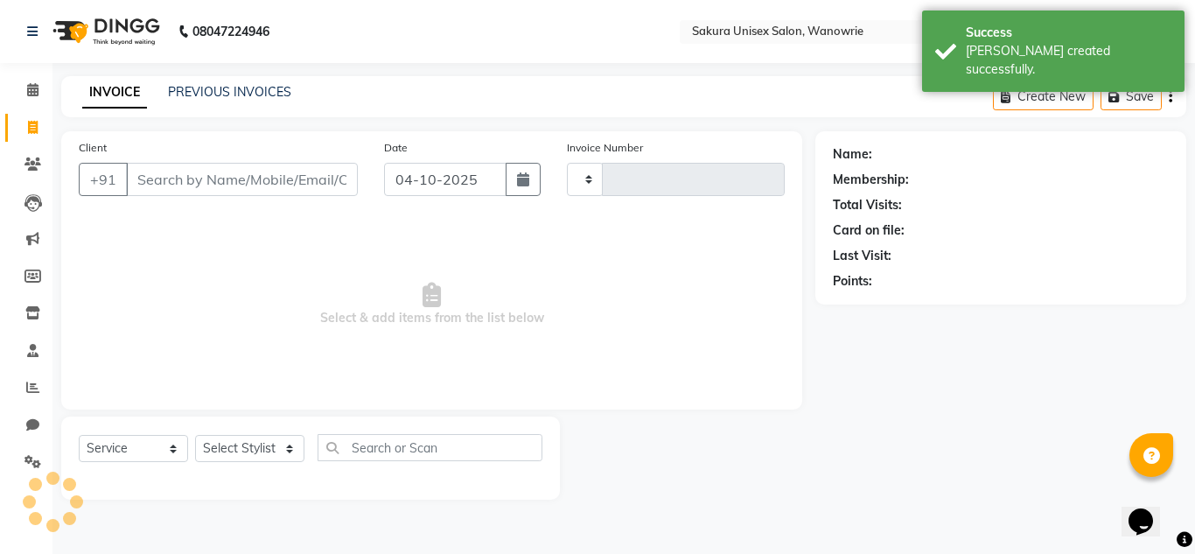
type input "0571"
select select "7662"
